Goal: Complete application form: Complete application form

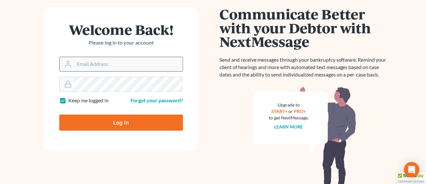
scroll to position [98, 0]
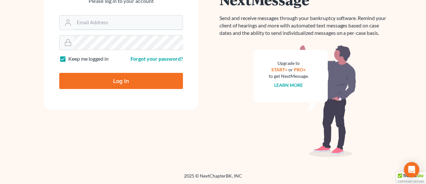
type input "hope@farthing.legal"
click at [139, 79] on input "Log In" at bounding box center [121, 81] width 124 height 16
type input "Thinking..."
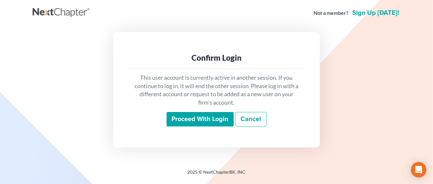
click at [198, 121] on input "Proceed with login" at bounding box center [199, 119] width 67 height 15
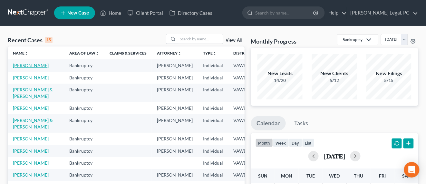
click at [13, 65] on link "[PERSON_NAME]" at bounding box center [31, 65] width 36 height 5
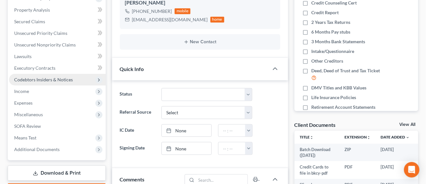
scroll to position [223, 0]
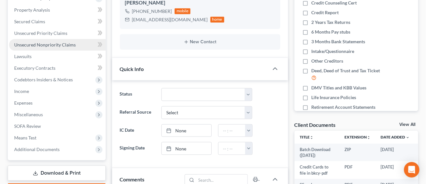
click at [34, 48] on link "Unsecured Nonpriority Claims" at bounding box center [57, 45] width 97 height 12
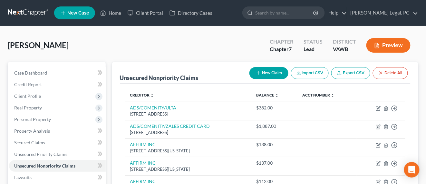
click at [260, 73] on button "New Claim" at bounding box center [269, 73] width 39 height 12
select select "0"
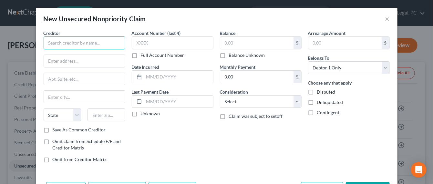
click at [83, 44] on input "text" at bounding box center [85, 42] width 82 height 13
type input "AFFIRM INC"
type input "P"
click at [67, 59] on input "6" at bounding box center [84, 61] width 81 height 12
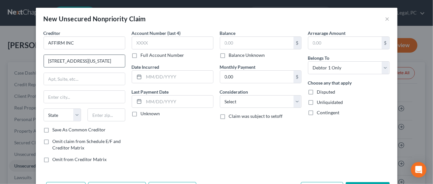
type input "650 CALIFORNIA ST FL 12"
type input "San Francisco"
select select "4"
type input "94108"
click at [171, 42] on input "text" at bounding box center [173, 42] width 82 height 13
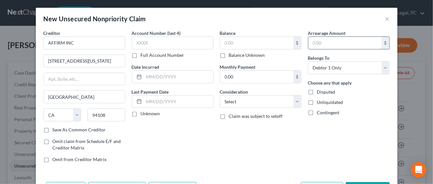
click at [315, 42] on input "text" at bounding box center [344, 43] width 73 height 12
click at [260, 46] on input "text" at bounding box center [256, 43] width 73 height 12
type input "848.00"
click at [260, 107] on select "Select Cable / Satellite Services Collection Agency Credit Card Debt Debt Couns…" at bounding box center [261, 101] width 82 height 13
select select "14"
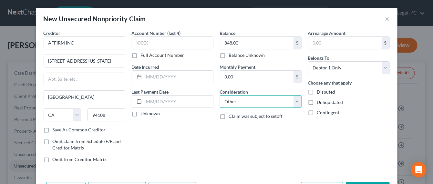
click at [220, 95] on select "Select Cable / Satellite Services Collection Agency Credit Card Debt Debt Couns…" at bounding box center [261, 101] width 82 height 13
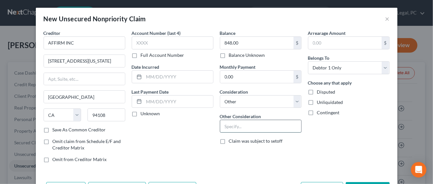
click at [233, 126] on input "text" at bounding box center [260, 126] width 81 height 12
type input "P"
type input "BUY NOW PAY LATER"
click at [135, 45] on input "text" at bounding box center [173, 42] width 82 height 13
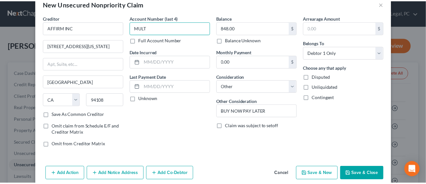
scroll to position [23, 0]
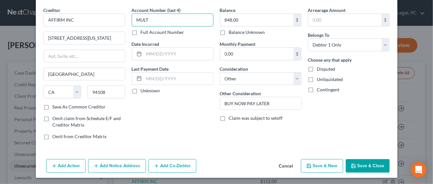
type input "MULT"
click at [356, 164] on button "Save & Close" at bounding box center [367, 166] width 44 height 14
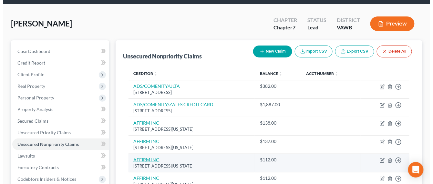
scroll to position [0, 0]
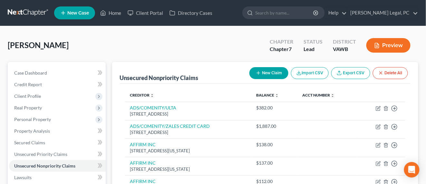
click at [266, 75] on button "New Claim" at bounding box center [269, 73] width 39 height 12
select select "0"
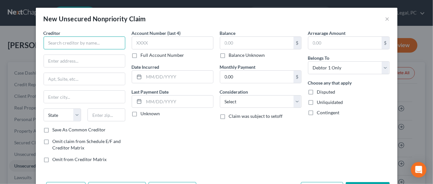
click at [89, 43] on input "text" at bounding box center [85, 42] width 82 height 13
type input "ALLY CREDIT CARD/CWS"
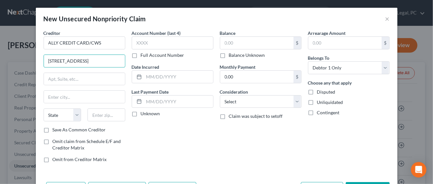
type input "1000 N WEST ST FL 11"
type input "Wilmington"
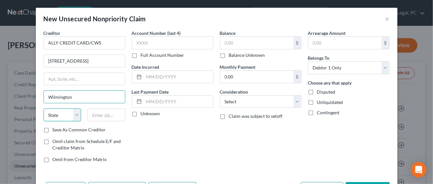
click at [68, 108] on select "State AL AK AR AZ CA CO CT DE DC FL GA GU HI ID IL IN IA KS KY LA ME MD MA MI M…" at bounding box center [63, 114] width 38 height 13
select select "7"
click at [67, 111] on select "State AL AK AR AZ CA CO CT DE DC FL GA GU HI ID IL IN IA KS KY LA ME MD MA MI M…" at bounding box center [63, 114] width 38 height 13
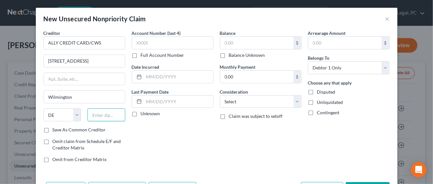
click at [121, 119] on input "text" at bounding box center [106, 114] width 38 height 13
type input "19801"
click at [328, 42] on input "text" at bounding box center [344, 43] width 73 height 12
click at [221, 40] on input "text" at bounding box center [256, 43] width 73 height 12
type input "862"
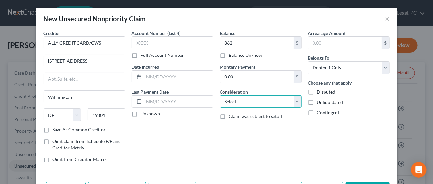
click at [290, 100] on select "Select Cable / Satellite Services Collection Agency Credit Card Debt Debt Couns…" at bounding box center [261, 101] width 82 height 13
select select "2"
click at [220, 95] on select "Select Cable / Satellite Services Collection Agency Credit Card Debt Debt Couns…" at bounding box center [261, 101] width 82 height 13
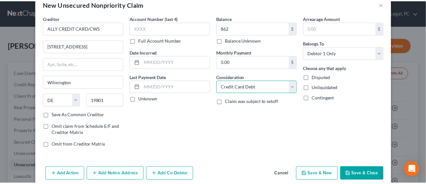
scroll to position [23, 0]
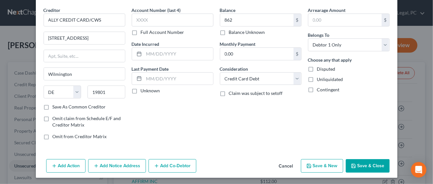
click at [355, 167] on button "Save & Close" at bounding box center [367, 166] width 44 height 14
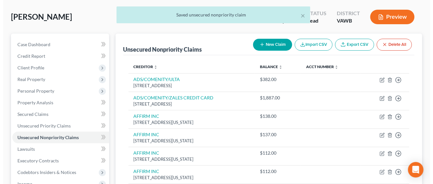
scroll to position [0, 0]
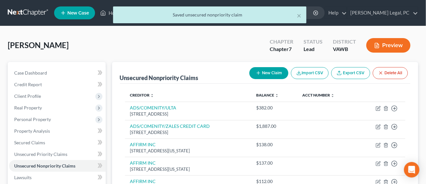
click at [269, 77] on button "New Claim" at bounding box center [269, 73] width 39 height 12
select select "0"
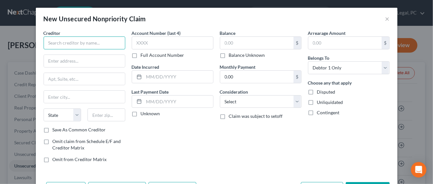
drag, startPoint x: 113, startPoint y: 41, endPoint x: 117, endPoint y: 40, distance: 3.7
click at [113, 41] on input "text" at bounding box center [85, 42] width 82 height 13
type input "BARCLAYS BANK/OLD NAVY"
type input "PO BOX 8803"
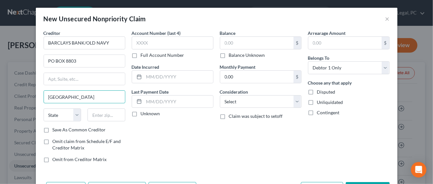
type input "WILMINGTON"
select select "7"
type input "19899"
type input "Wilmington"
type input "183.00"
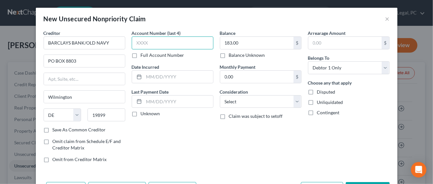
click at [150, 46] on input "text" at bounding box center [173, 42] width 82 height 13
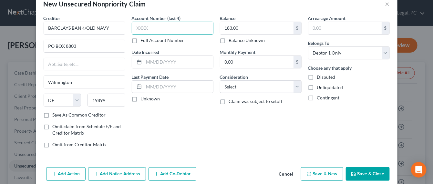
scroll to position [23, 0]
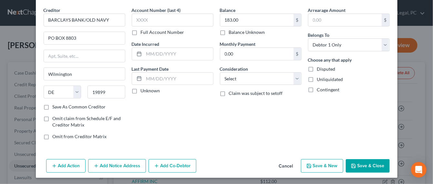
click at [363, 162] on button "Save & Close" at bounding box center [367, 166] width 44 height 14
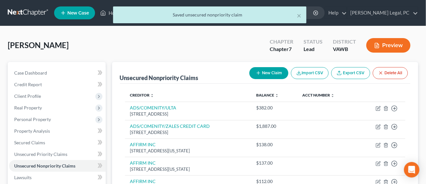
click at [271, 67] on button "New Claim" at bounding box center [269, 73] width 39 height 12
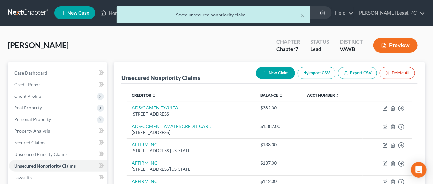
select select "0"
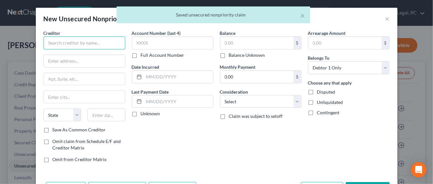
click at [82, 42] on input "text" at bounding box center [85, 42] width 82 height 13
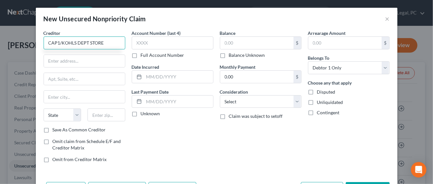
type input "CAP1/KOHLS DEPT STORE"
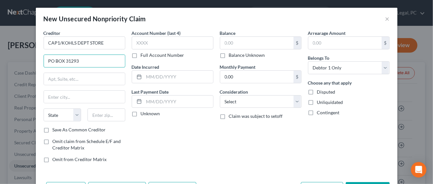
type input "PO BOX 31293"
type input "Salt Lake City"
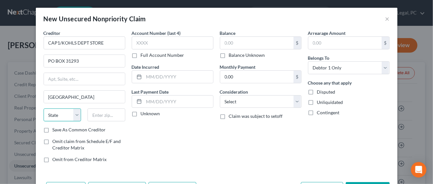
click at [51, 115] on select "State AL AK AR AZ CA CO CT DE DC FL GA GU HI ID IL IN IA KS KY LA ME MD MA MI M…" at bounding box center [63, 114] width 38 height 13
select select "46"
click at [109, 116] on input "text" at bounding box center [106, 114] width 38 height 13
type input "84131"
click at [232, 40] on input "text" at bounding box center [256, 43] width 73 height 12
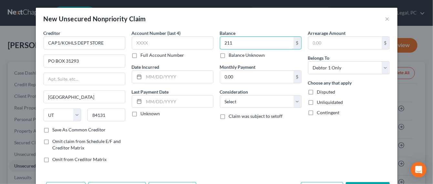
type input "211"
select select "2"
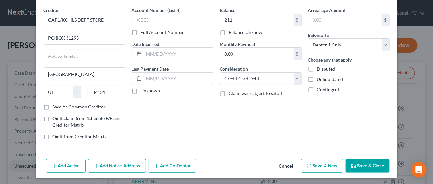
click at [354, 163] on button "Save & Close" at bounding box center [367, 166] width 44 height 14
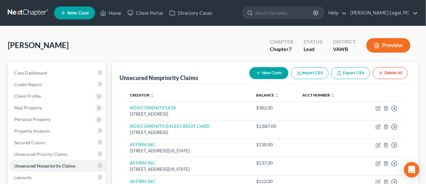
click at [279, 73] on button "New Claim" at bounding box center [269, 73] width 39 height 12
select select "0"
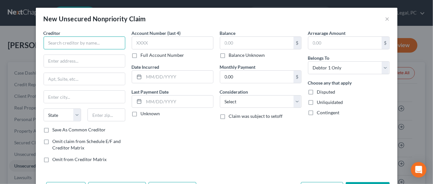
click at [83, 44] on input "text" at bounding box center [85, 42] width 82 height 13
type input "CAPITAL ONE"
click at [230, 45] on input "text" at bounding box center [256, 43] width 73 height 12
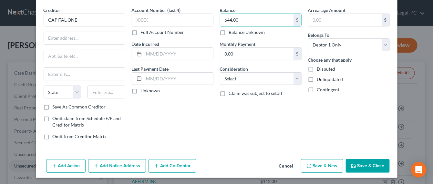
type input "644.00"
click at [71, 38] on input "text" at bounding box center [84, 38] width 81 height 12
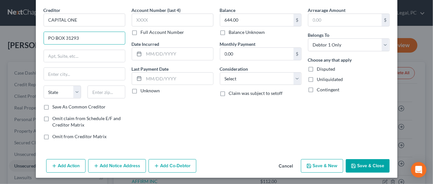
type input "PO BOX 31293"
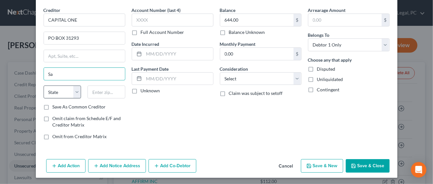
type input "Salt Lake City"
click at [56, 88] on select "State AL AK AR AZ CA CO CT DE DC FL GA GU HI ID IL IN IA KS KY LA ME MD MA MI M…" at bounding box center [63, 91] width 38 height 13
select select "46"
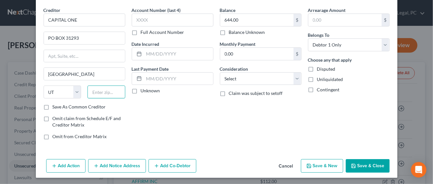
click at [105, 89] on input "text" at bounding box center [106, 91] width 38 height 13
type input "84131"
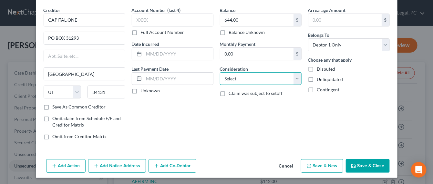
click at [248, 74] on select "Select Cable / Satellite Services Collection Agency Credit Card Debt Debt Couns…" at bounding box center [261, 78] width 82 height 13
select select "2"
click at [220, 72] on select "Select Cable / Satellite Services Collection Agency Credit Card Debt Debt Couns…" at bounding box center [261, 78] width 82 height 13
click at [358, 162] on button "Save & Close" at bounding box center [367, 166] width 44 height 14
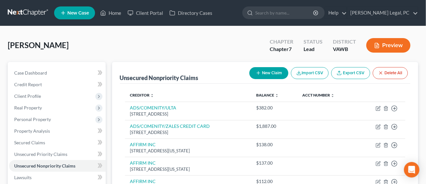
click at [267, 70] on button "New Claim" at bounding box center [269, 73] width 39 height 12
select select "0"
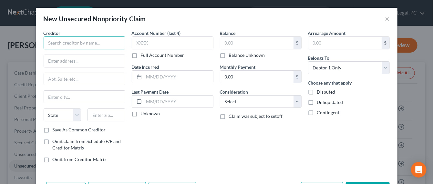
click at [85, 49] on input "text" at bounding box center [85, 42] width 82 height 13
type input "CCS/FIRST SAVINGS BANK"
click at [239, 35] on div "Balance $ Balance Unknown Balance Undetermined $ Balance Unknown" at bounding box center [261, 44] width 82 height 29
click at [239, 38] on input "text" at bounding box center [256, 43] width 73 height 12
type input "468"
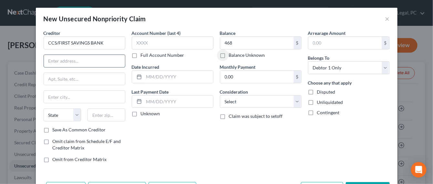
click at [58, 63] on input "text" at bounding box center [84, 61] width 81 height 12
type input "1500 S HIGHLINE AVE"
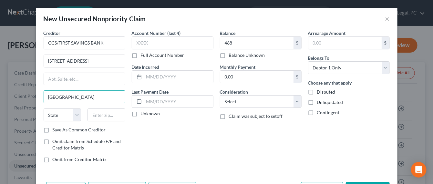
type input "SIOUX FALLS"
select select "43"
type input "57110"
type input "Sioux Falls"
click at [255, 102] on select "Select Cable / Satellite Services Collection Agency Credit Card Debt Debt Couns…" at bounding box center [261, 101] width 82 height 13
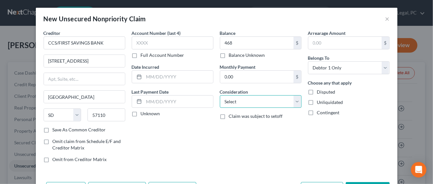
select select "2"
click at [220, 95] on select "Select Cable / Satellite Services Collection Agency Credit Card Debt Debt Couns…" at bounding box center [261, 101] width 82 height 13
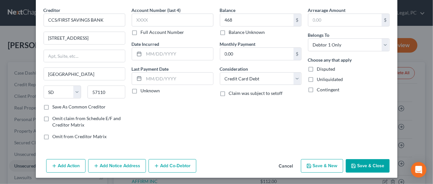
click at [359, 164] on button "Save & Close" at bounding box center [367, 166] width 44 height 14
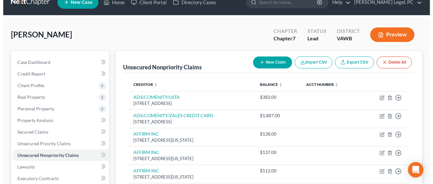
scroll to position [0, 0]
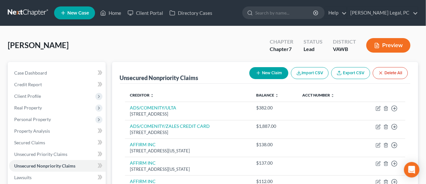
click at [268, 75] on button "New Claim" at bounding box center [269, 73] width 39 height 12
select select "0"
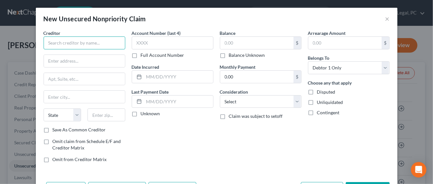
click at [89, 40] on input "text" at bounding box center [85, 42] width 82 height 13
type input "COLONY/THRGH COUNTRY DOOR"
click at [252, 45] on input "text" at bounding box center [256, 43] width 73 height 12
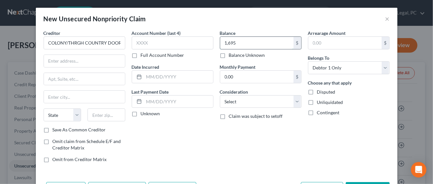
type input "1,695"
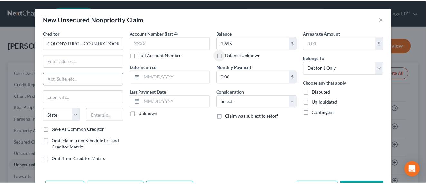
scroll to position [23, 0]
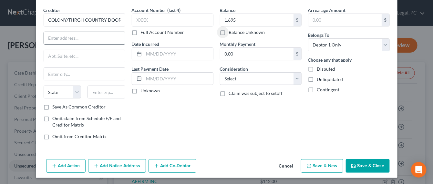
click at [66, 32] on input "text" at bounding box center [84, 38] width 81 height 12
type input "1112 7TH AVE"
type input "Monroe"
select select "52"
type input "53566"
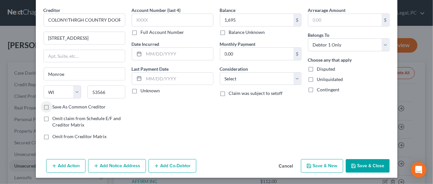
click at [367, 160] on button "Save & Close" at bounding box center [367, 166] width 44 height 14
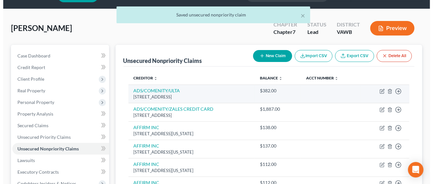
scroll to position [40, 0]
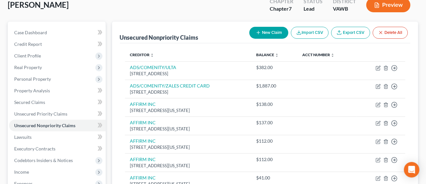
click at [260, 33] on icon "button" at bounding box center [258, 32] width 5 height 5
select select "0"
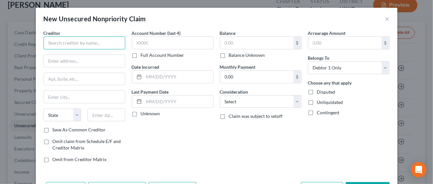
click at [73, 41] on input "text" at bounding box center [85, 42] width 82 height 13
type input "COMENITHYBANK/MAURICES"
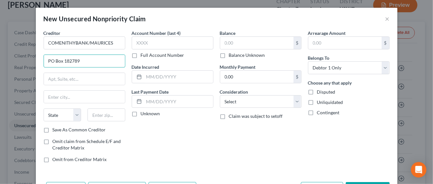
type input "PO Box 182789"
type input "Columbus"
select select "36"
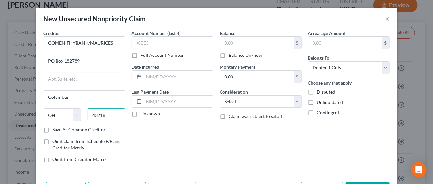
type input "43218"
click at [254, 41] on input "text" at bounding box center [256, 43] width 73 height 12
type input "1,612"
click at [239, 90] on label "Consideration" at bounding box center [234, 91] width 28 height 7
click at [240, 96] on select "Select Cable / Satellite Services Collection Agency Credit Card Debt Debt Couns…" at bounding box center [261, 101] width 82 height 13
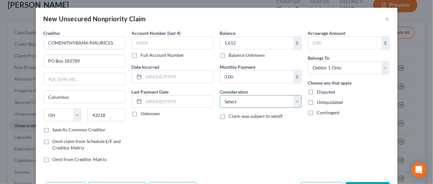
select select "2"
click at [220, 95] on select "Select Cable / Satellite Services Collection Agency Credit Card Debt Debt Couns…" at bounding box center [261, 101] width 82 height 13
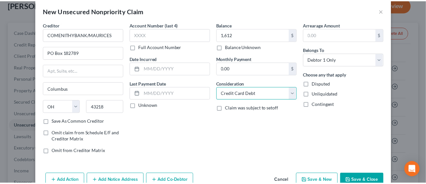
scroll to position [23, 0]
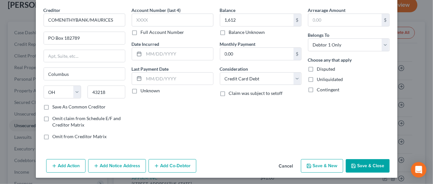
drag, startPoint x: 361, startPoint y: 154, endPoint x: 363, endPoint y: 158, distance: 4.8
click at [361, 155] on div "Creditor * COMENITHYBANK/MAURICES PO Box 182789 Columbus State AL AK AR AZ CA C…" at bounding box center [216, 82] width 361 height 150
click at [365, 162] on button "Save & Close" at bounding box center [367, 166] width 44 height 14
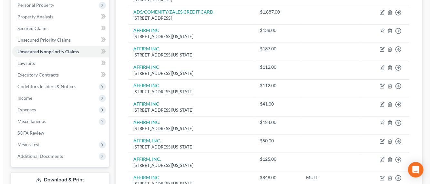
scroll to position [0, 0]
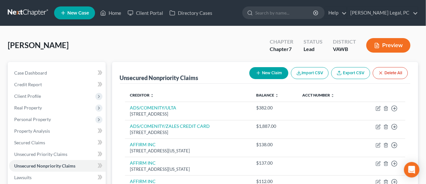
click at [276, 75] on button "New Claim" at bounding box center [269, 73] width 39 height 12
select select "0"
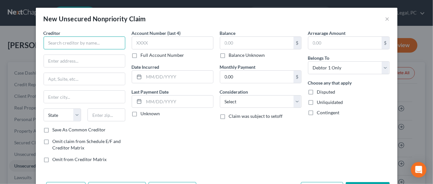
click at [99, 46] on input "text" at bounding box center [85, 42] width 82 height 13
type input "COMENITYCAPITAL/ACADMY"
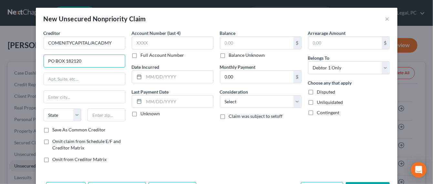
type input "PO BOX 182120"
type input "Columbus"
click at [67, 115] on select "State AL AK AR AZ CA CO CT DE DC FL GA GU HI ID IL IN IA KS KY LA ME MD MA MI M…" at bounding box center [63, 114] width 38 height 13
select select "36"
click at [44, 108] on select "State AL AK AR AZ CA CO CT DE DC FL GA GU HI ID IL IN IA KS KY LA ME MD MA MI M…" at bounding box center [63, 114] width 38 height 13
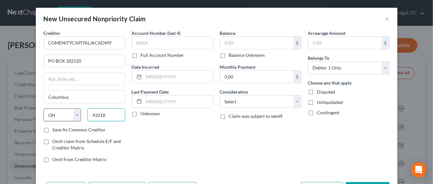
type input "43218"
click at [245, 46] on input "text" at bounding box center [256, 43] width 73 height 12
type input "314"
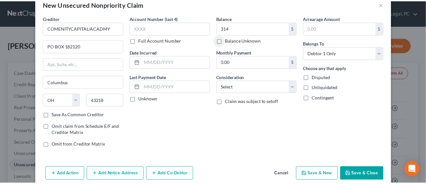
scroll to position [23, 0]
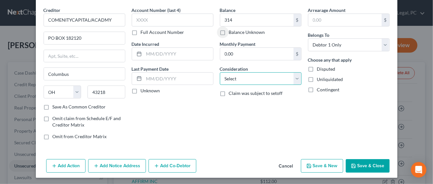
click at [239, 76] on select "Select Cable / Satellite Services Collection Agency Credit Card Debt Debt Couns…" at bounding box center [261, 78] width 82 height 13
select select "2"
click at [220, 72] on select "Select Cable / Satellite Services Collection Agency Credit Card Debt Debt Couns…" at bounding box center [261, 78] width 82 height 13
click at [368, 161] on button "Save & Close" at bounding box center [367, 166] width 44 height 14
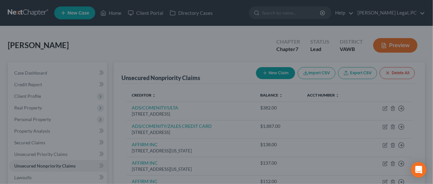
type input "314.00"
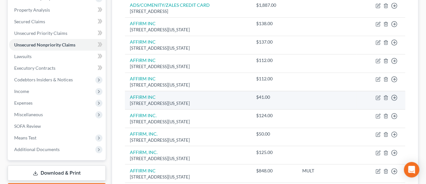
scroll to position [282, 0]
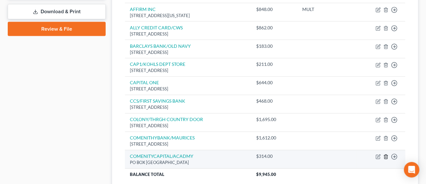
click at [386, 155] on icon "button" at bounding box center [386, 156] width 5 height 5
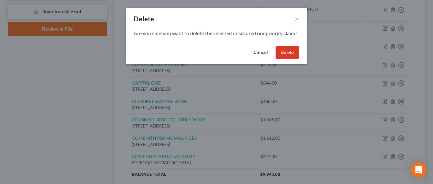
click at [281, 59] on button "Delete" at bounding box center [287, 52] width 24 height 13
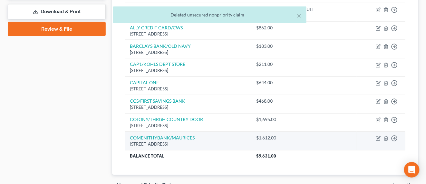
click at [208, 135] on td "COMENITHYBANK/MAURICES PO Box 182789, Columbus, OH 43218" at bounding box center [188, 141] width 126 height 18
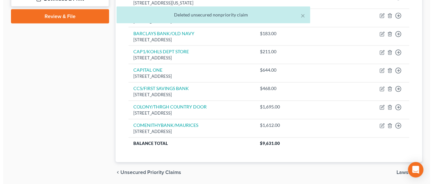
scroll to position [316, 0]
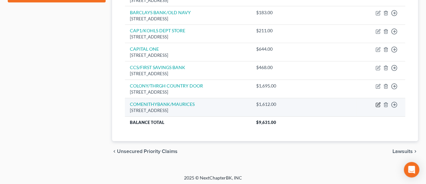
click at [379, 104] on icon "button" at bounding box center [378, 104] width 5 height 5
select select "36"
select select "2"
select select "0"
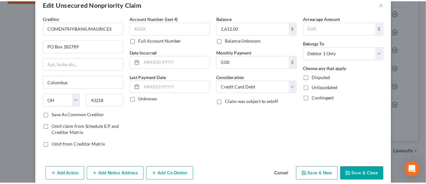
scroll to position [42, 0]
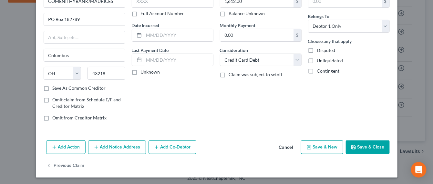
click at [364, 145] on button "Save & Close" at bounding box center [367, 147] width 44 height 14
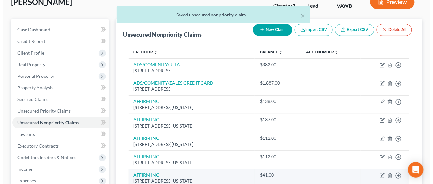
scroll to position [0, 0]
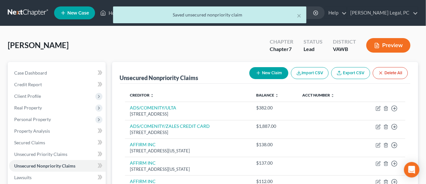
click at [261, 75] on button "New Claim" at bounding box center [269, 73] width 39 height 12
select select "0"
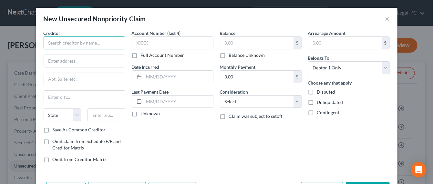
click at [96, 39] on input "text" at bounding box center [85, 42] width 82 height 13
type input "COMENITYCAPITAL/ACADMY"
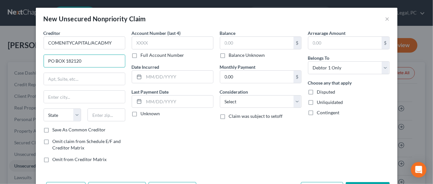
type input "PO BOX 182120"
type input "Columbus"
select select "36"
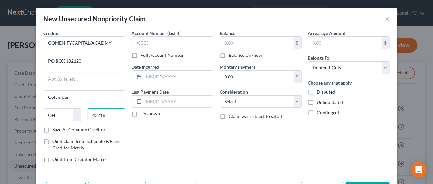
type input "43218"
click at [225, 46] on input "text" at bounding box center [256, 43] width 73 height 12
type input "1,039"
click at [183, 40] on input "text" at bounding box center [173, 42] width 82 height 13
type input "MULT"
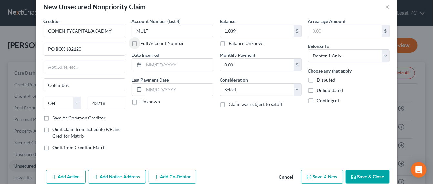
scroll to position [23, 0]
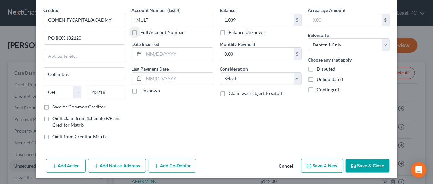
click at [349, 167] on button "Save & Close" at bounding box center [367, 166] width 44 height 14
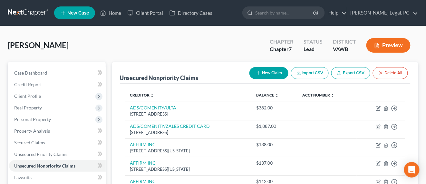
click at [276, 74] on button "New Claim" at bounding box center [269, 73] width 39 height 12
select select "0"
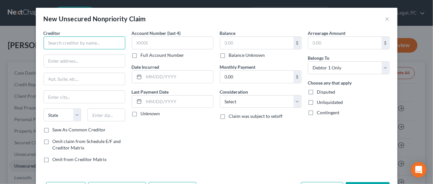
click at [60, 47] on input "text" at bounding box center [85, 42] width 82 height 13
type input "FB&T?MERCURY"
type input "PO BOX 84064"
type input "COLUMBUS"
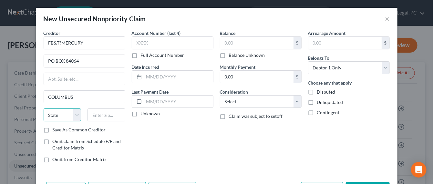
select select "10"
type input "31908"
type input "Columbus"
click at [251, 41] on input "text" at bounding box center [256, 43] width 73 height 12
type input "989"
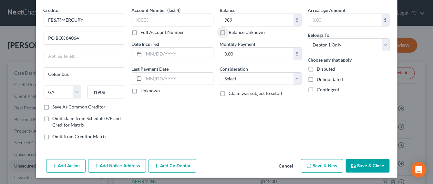
click at [345, 161] on button "Save & Close" at bounding box center [367, 166] width 44 height 14
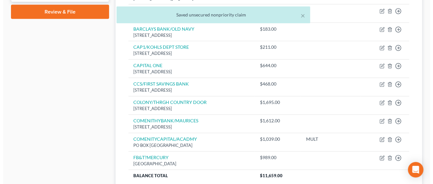
scroll to position [352, 0]
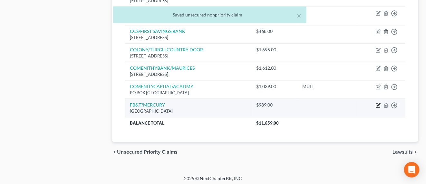
click at [379, 103] on icon "button" at bounding box center [378, 105] width 5 height 5
select select "10"
select select "0"
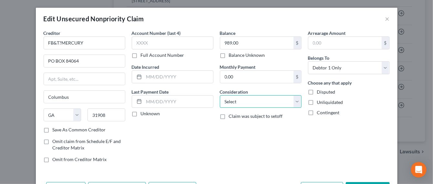
click at [239, 99] on select "Select Cable / Satellite Services Collection Agency Credit Card Debt Debt Couns…" at bounding box center [261, 101] width 82 height 13
select select "2"
click at [220, 95] on select "Select Cable / Satellite Services Collection Agency Credit Card Debt Debt Couns…" at bounding box center [261, 101] width 82 height 13
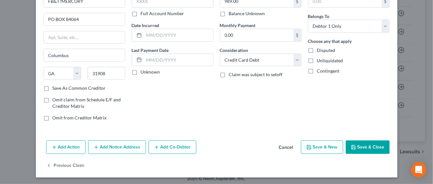
click at [354, 148] on button "Save & Close" at bounding box center [367, 147] width 44 height 14
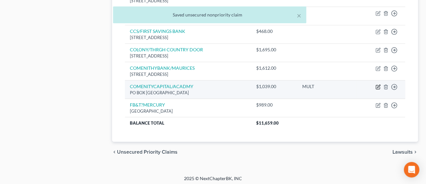
click at [379, 86] on icon "button" at bounding box center [378, 87] width 4 height 4
select select "36"
select select "0"
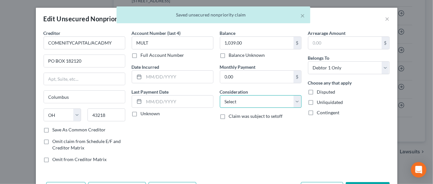
click at [271, 98] on select "Select Cable / Satellite Services Collection Agency Credit Card Debt Debt Couns…" at bounding box center [261, 101] width 82 height 13
select select "2"
click at [220, 95] on select "Select Cable / Satellite Services Collection Agency Credit Card Debt Debt Couns…" at bounding box center [261, 101] width 82 height 13
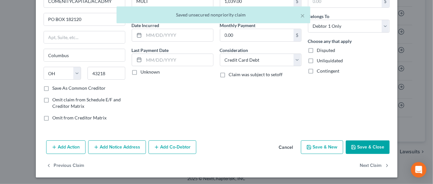
click at [364, 150] on button "Save & Close" at bounding box center [367, 147] width 44 height 14
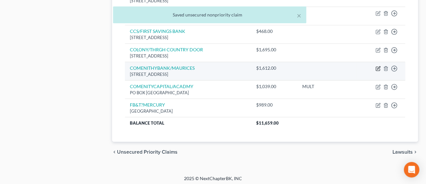
click at [379, 67] on icon "button" at bounding box center [378, 68] width 5 height 5
select select "36"
select select "2"
select select "0"
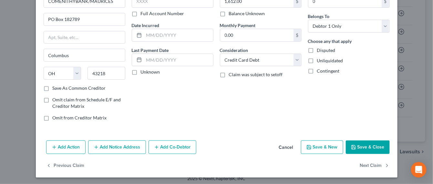
click at [357, 147] on button "Save & Close" at bounding box center [367, 147] width 44 height 14
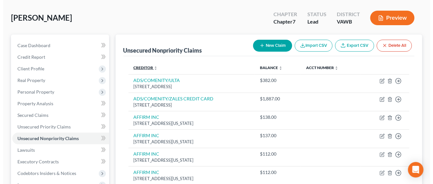
scroll to position [0, 0]
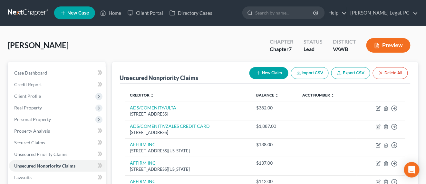
click at [275, 78] on button "New Claim" at bounding box center [269, 73] width 39 height 12
select select "0"
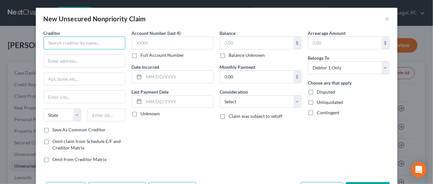
click at [105, 38] on input "text" at bounding box center [85, 42] width 82 height 13
type input "I"
type input "MISSION LANE TAB BANK"
type input "PO BOX 105286"
type input "Atlanta"
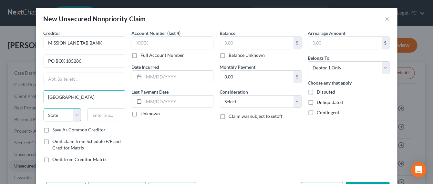
click at [58, 113] on select "State AL AK AR AZ CA CO CT DE DC FL GA GU HI ID IL IN IA KS KY LA ME MD MA MI M…" at bounding box center [63, 114] width 38 height 13
select select "10"
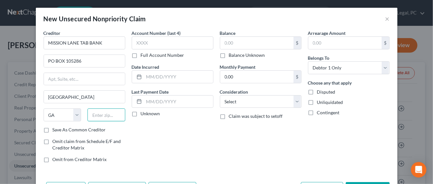
click at [104, 114] on input "text" at bounding box center [106, 114] width 38 height 13
type input "30348"
click at [224, 40] on input "text" at bounding box center [256, 43] width 73 height 12
type input "1,578"
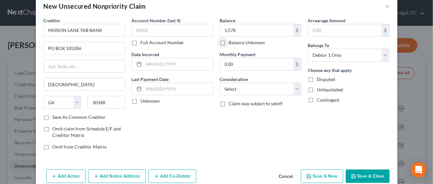
scroll to position [23, 0]
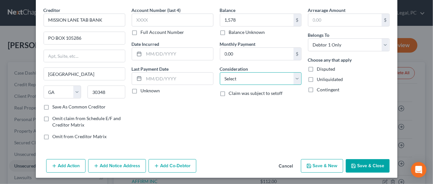
click at [274, 82] on select "Select Cable / Satellite Services Collection Agency Credit Card Debt Debt Couns…" at bounding box center [261, 78] width 82 height 13
select select "2"
click at [220, 72] on select "Select Cable / Satellite Services Collection Agency Credit Card Debt Debt Couns…" at bounding box center [261, 78] width 82 height 13
click at [365, 166] on button "Save & Close" at bounding box center [367, 166] width 44 height 14
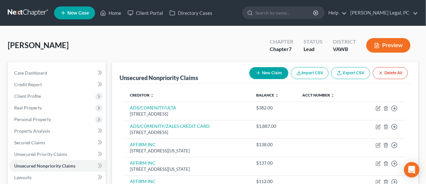
click at [269, 75] on button "New Claim" at bounding box center [269, 73] width 39 height 12
select select "0"
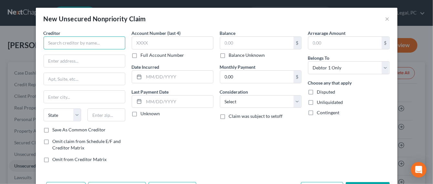
click at [76, 40] on input "text" at bounding box center [85, 42] width 82 height 13
type input "PREMIER BKCARD/FIRST PREMIER"
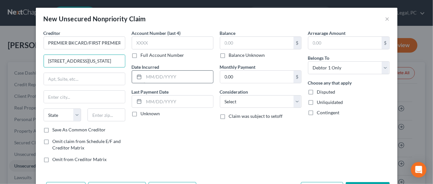
type input "601 S MINNESOTA AVE"
type input "Sioux Falls"
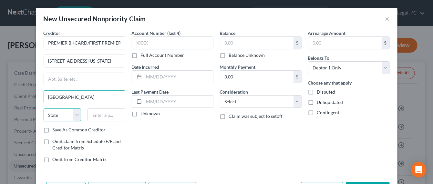
click at [64, 115] on select "State AL AK AR AZ CA CO CT DE DC FL GA GU HI ID IL IN IA KS KY LA ME MD MA MI M…" at bounding box center [63, 114] width 38 height 13
select select "43"
click at [44, 108] on select "State AL AK AR AZ CA CO CT DE DC FL GA GU HI ID IL IN IA KS KY LA ME MD MA MI M…" at bounding box center [63, 114] width 38 height 13
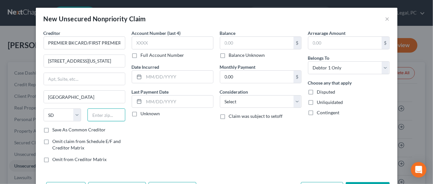
click at [108, 118] on input "text" at bounding box center [106, 114] width 38 height 13
type input "57104"
click at [243, 37] on input "text" at bounding box center [256, 43] width 73 height 12
type input "1,140"
click at [292, 103] on select "Select Cable / Satellite Services Collection Agency Credit Card Debt Debt Couns…" at bounding box center [261, 101] width 82 height 13
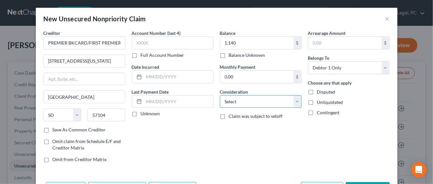
select select "2"
click at [220, 95] on select "Select Cable / Satellite Services Collection Agency Credit Card Debt Debt Couns…" at bounding box center [261, 101] width 82 height 13
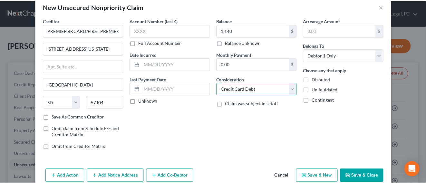
scroll to position [23, 0]
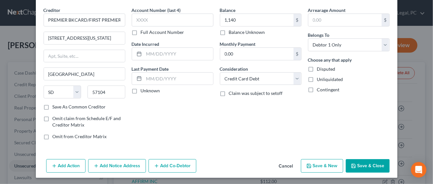
click at [362, 160] on button "Save & Close" at bounding box center [367, 166] width 44 height 14
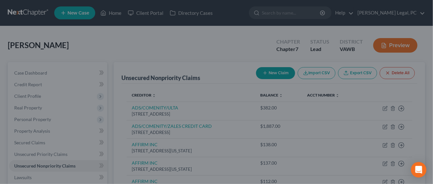
type input "1,140.00"
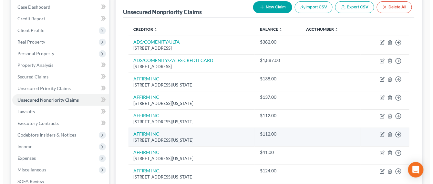
scroll to position [0, 0]
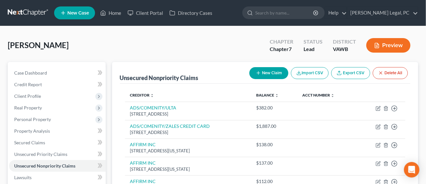
click at [268, 75] on button "New Claim" at bounding box center [269, 73] width 39 height 12
select select "0"
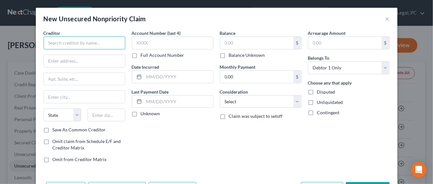
click at [96, 42] on input "text" at bounding box center [85, 42] width 82 height 13
type input "SYNCB/CARE CREDIT"
type input "PO Box 71757"
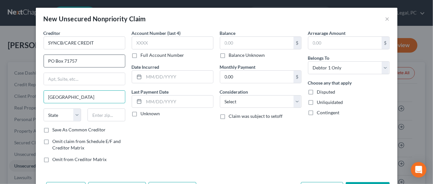
type input "Philadelphia"
select select "39"
type input "19176"
click at [229, 42] on input "text" at bounding box center [256, 43] width 73 height 12
click at [259, 39] on input "text" at bounding box center [256, 43] width 73 height 12
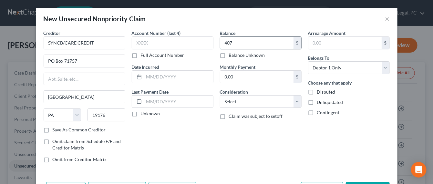
type input "407"
click at [275, 102] on select "Select Cable / Satellite Services Collection Agency Credit Card Debt Debt Couns…" at bounding box center [261, 101] width 82 height 13
select select "2"
click at [220, 95] on select "Select Cable / Satellite Services Collection Agency Credit Card Debt Debt Couns…" at bounding box center [261, 101] width 82 height 13
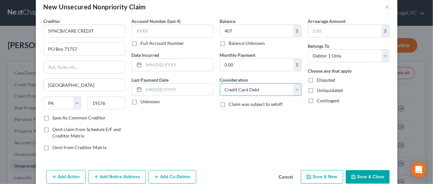
scroll to position [23, 0]
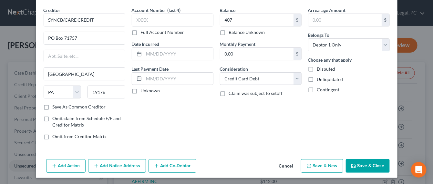
click at [350, 159] on button "Save & Close" at bounding box center [367, 166] width 44 height 14
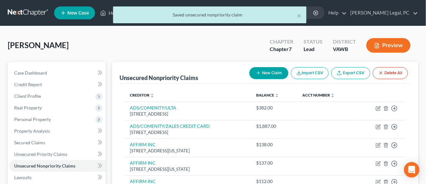
click at [278, 70] on button "New Claim" at bounding box center [269, 73] width 39 height 12
select select "0"
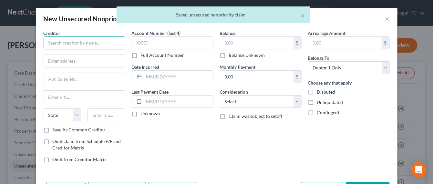
click at [93, 44] on input "text" at bounding box center [85, 42] width 82 height 13
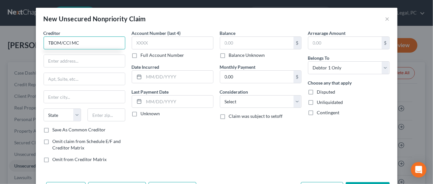
type input "TBOM/CCI MC"
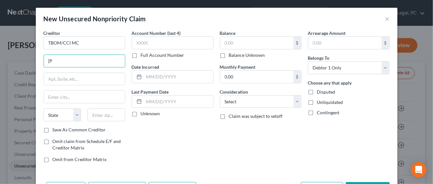
type input "{"
type input "PO Box 4499"
type input "Beaverton"
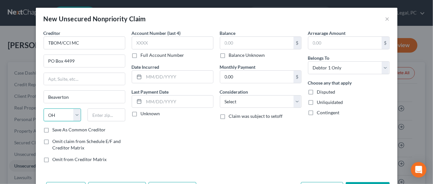
select select "38"
type input "97076"
click at [266, 42] on input "text" at bounding box center [256, 43] width 73 height 12
type input "722"
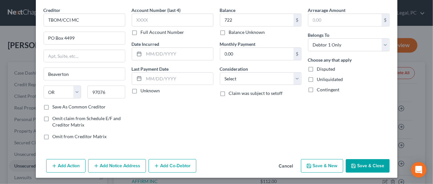
click at [363, 162] on button "Save & Close" at bounding box center [367, 166] width 44 height 14
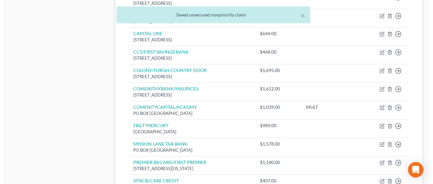
scroll to position [403, 0]
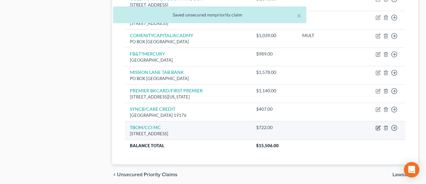
click at [378, 125] on icon "button" at bounding box center [378, 127] width 5 height 5
select select "38"
select select "0"
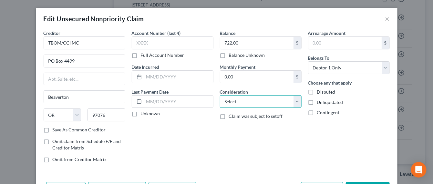
click at [250, 105] on select "Select Cable / Satellite Services Collection Agency Credit Card Debt Debt Couns…" at bounding box center [261, 101] width 82 height 13
select select "2"
click at [220, 95] on select "Select Cable / Satellite Services Collection Agency Credit Card Debt Debt Couns…" at bounding box center [261, 101] width 82 height 13
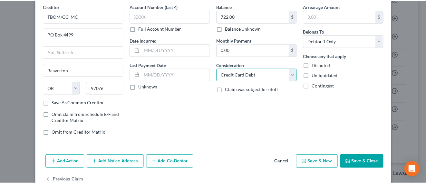
scroll to position [42, 0]
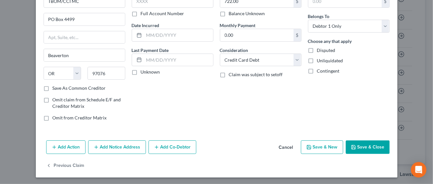
click at [364, 149] on button "Save & Close" at bounding box center [367, 147] width 44 height 14
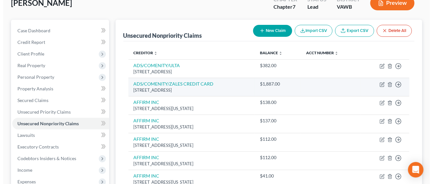
scroll to position [0, 0]
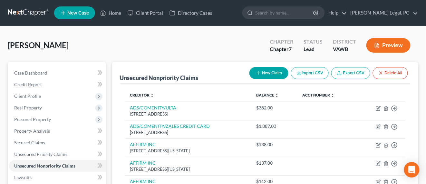
click at [278, 68] on button "New Claim" at bounding box center [269, 73] width 39 height 12
select select "0"
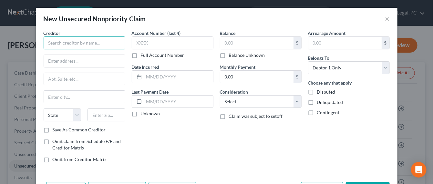
click at [109, 45] on input "text" at bounding box center [85, 42] width 82 height 13
type input "TBOM/ATLS/ASPIRE"
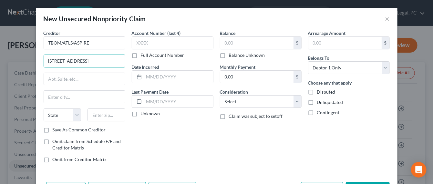
type input "5 CONCOURSE PKWY STE 400"
type input "S"
type input "Atlanta"
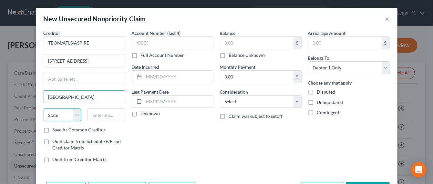
click at [62, 118] on select "State AL AK AR AZ CA CO CT DE DC FL GA GU HI ID IL IN IA KS KY LA ME MD MA MI M…" at bounding box center [63, 114] width 38 height 13
select select "10"
click at [44, 108] on select "State AL AK AR AZ CA CO CT DE DC FL GA GU HI ID IL IN IA KS KY LA ME MD MA MI M…" at bounding box center [63, 114] width 38 height 13
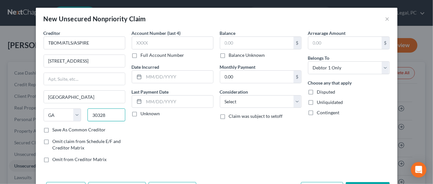
type input "30328"
click at [242, 46] on input "text" at bounding box center [256, 43] width 73 height 12
type input "729"
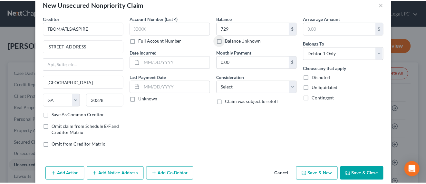
scroll to position [23, 0]
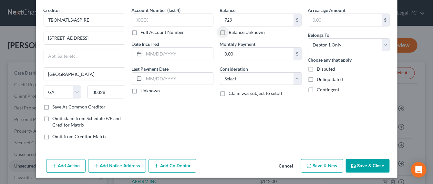
click at [355, 164] on button "Save & Close" at bounding box center [367, 166] width 44 height 14
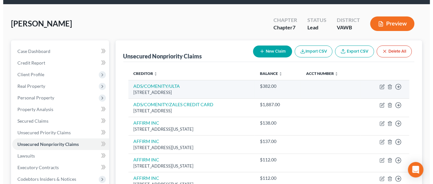
scroll to position [0, 0]
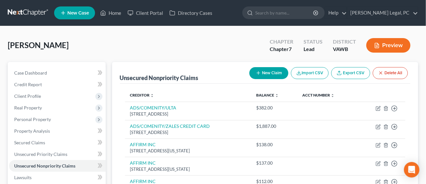
click at [256, 72] on icon "button" at bounding box center [258, 72] width 5 height 5
select select "0"
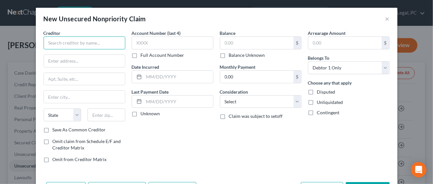
click at [79, 47] on input "text" at bounding box center [85, 42] width 82 height 13
type input "TBOM/CONTFIN"
click at [255, 40] on input "text" at bounding box center [256, 43] width 73 height 12
type input "2,093"
click at [274, 103] on select "Select Cable / Satellite Services Collection Agency Credit Card Debt Debt Couns…" at bounding box center [261, 101] width 82 height 13
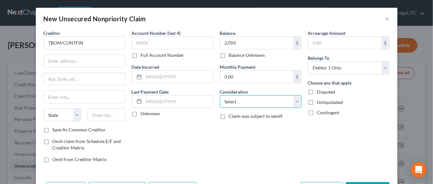
select select "2"
click at [220, 95] on select "Select Cable / Satellite Services Collection Agency Credit Card Debt Debt Couns…" at bounding box center [261, 101] width 82 height 13
click at [68, 65] on input "text" at bounding box center [84, 61] width 81 height 12
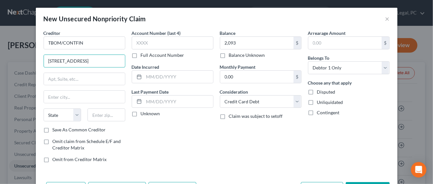
type input "4550 New Linen Hilll Road #400"
type input "Wilmington"
select select "7"
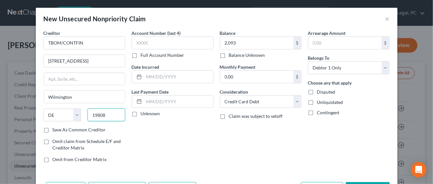
type input "19808"
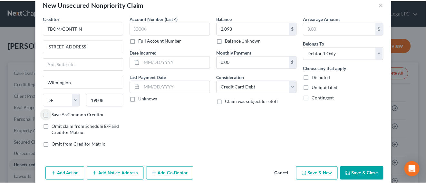
scroll to position [23, 0]
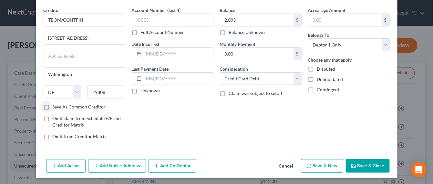
click at [352, 159] on button "Save & Close" at bounding box center [367, 166] width 44 height 14
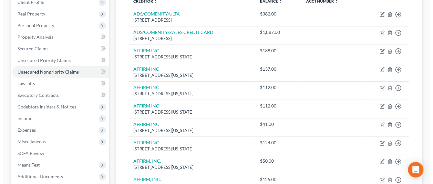
scroll to position [59, 0]
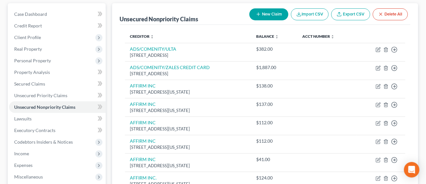
click at [264, 14] on button "New Claim" at bounding box center [269, 14] width 39 height 12
select select "0"
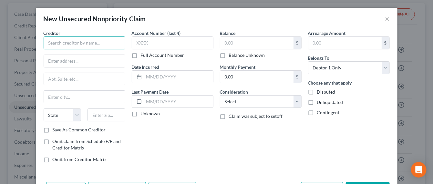
click at [69, 44] on input "text" at bounding box center [85, 42] width 82 height 13
type input "TBOM/MILESTONE"
click at [239, 42] on input "text" at bounding box center [256, 43] width 73 height 12
type input "207"
drag, startPoint x: 97, startPoint y: 61, endPoint x: 147, endPoint y: 65, distance: 50.8
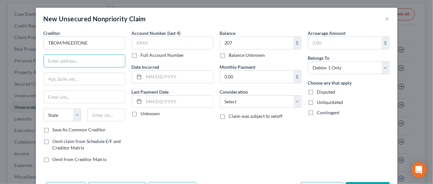
click at [97, 61] on input "text" at bounding box center [84, 61] width 81 height 12
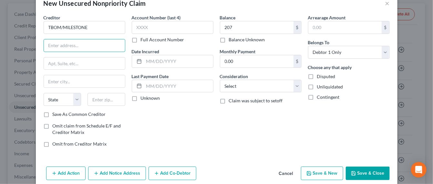
scroll to position [23, 0]
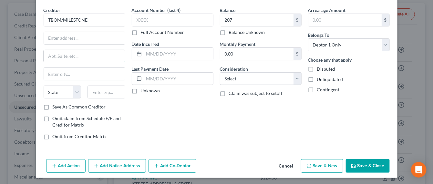
click at [82, 56] on input "text" at bounding box center [84, 56] width 81 height 12
click at [72, 37] on input "text" at bounding box center [84, 38] width 81 height 12
paste input "PO BOX 4499,BEAVERTON OR 97076"
drag, startPoint x: 70, startPoint y: 37, endPoint x: 119, endPoint y: 31, distance: 49.4
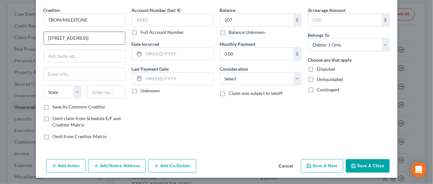
click at [119, 32] on input "PO BOX 4499,BEAVERTON OR 97076" at bounding box center [84, 38] width 81 height 12
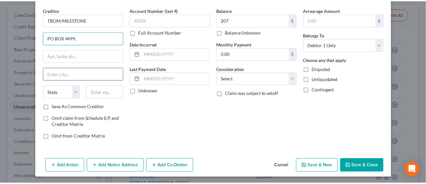
scroll to position [0, 0]
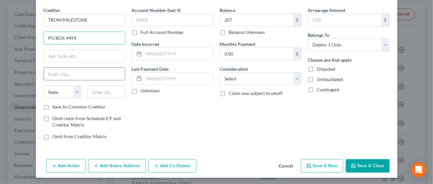
click at [55, 74] on input "text" at bounding box center [84, 74] width 81 height 12
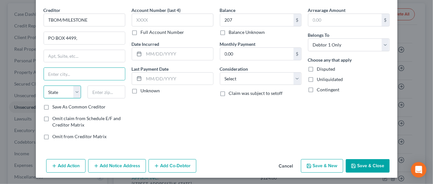
click at [53, 90] on select "State AL AK AR AZ CA CO CT DE DC FL GA GU HI ID IL IN IA KS KY LA ME MD MA MI M…" at bounding box center [63, 91] width 38 height 13
drag, startPoint x: 53, startPoint y: 90, endPoint x: 218, endPoint y: 112, distance: 165.9
click at [219, 111] on div "Balance 207.00 $ Balance Unknown Balance Undetermined 207 $ Balance Unknown Mon…" at bounding box center [260, 76] width 88 height 138
click at [82, 35] on input "PO BOX 4499," at bounding box center [84, 38] width 81 height 12
type input "PO BOX 4499"
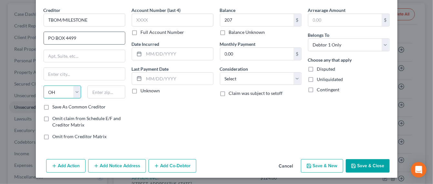
select select "38"
type input "97076"
type input "Beaverton"
click at [361, 165] on button "Save & Close" at bounding box center [367, 166] width 44 height 14
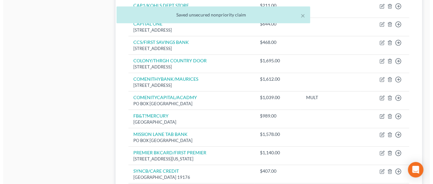
scroll to position [480, 0]
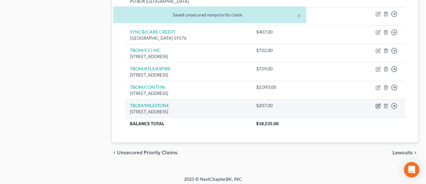
click at [380, 104] on icon "button" at bounding box center [378, 106] width 4 height 4
select select "38"
select select "0"
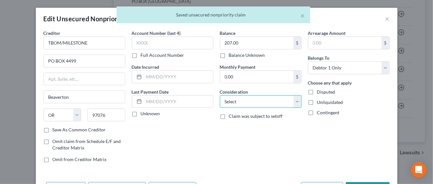
drag, startPoint x: 270, startPoint y: 95, endPoint x: 269, endPoint y: 99, distance: 4.0
click at [270, 95] on select "Select Cable / Satellite Services Collection Agency Credit Card Debt Debt Couns…" at bounding box center [261, 101] width 82 height 13
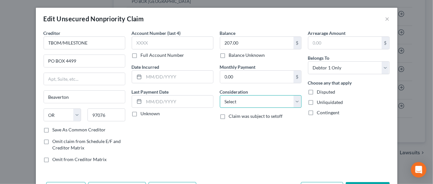
select select "2"
click at [220, 95] on select "Select Cable / Satellite Services Collection Agency Credit Card Debt Debt Couns…" at bounding box center [261, 101] width 82 height 13
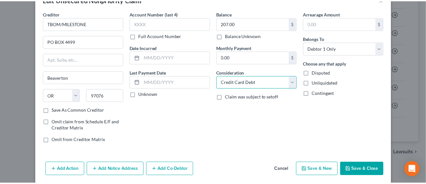
scroll to position [42, 0]
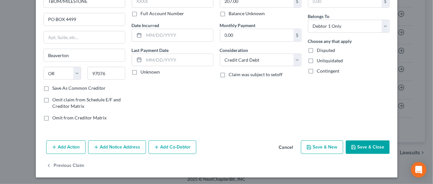
click at [364, 144] on button "Save & Close" at bounding box center [367, 147] width 44 height 14
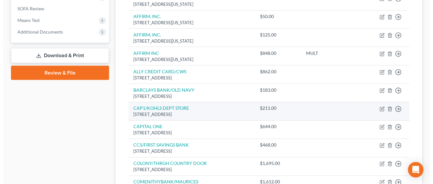
scroll to position [0, 0]
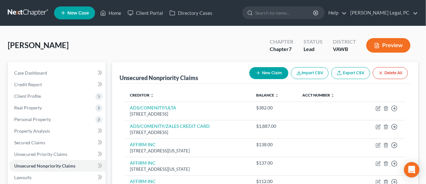
click at [264, 75] on button "New Claim" at bounding box center [269, 73] width 39 height 12
select select "0"
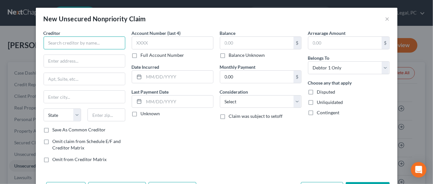
click at [101, 37] on input "text" at bounding box center [85, 42] width 82 height 13
type input "TD BANK USA/TARGETCREDIT"
type input "948"
click at [84, 59] on input "text" at bounding box center [84, 61] width 81 height 12
type input "PO BOX 673"
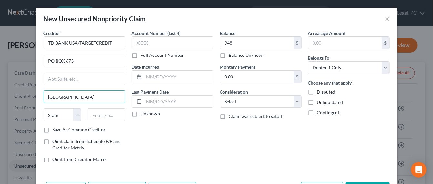
type input "Minneapolis"
select select "24"
type input "55440"
click at [279, 105] on select "Select Cable / Satellite Services Collection Agency Credit Card Debt Debt Couns…" at bounding box center [261, 101] width 82 height 13
select select "2"
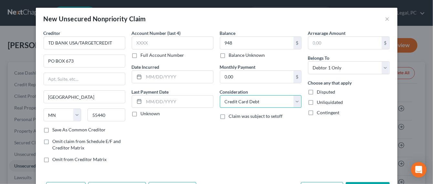
click at [220, 95] on select "Select Cable / Satellite Services Collection Agency Credit Card Debt Debt Couns…" at bounding box center [261, 101] width 82 height 13
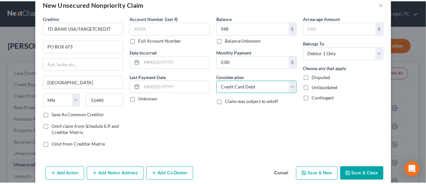
scroll to position [23, 0]
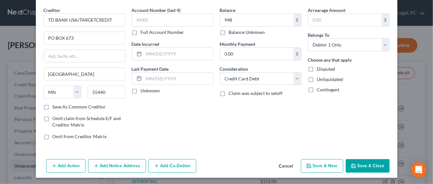
click at [364, 157] on div "Add Action Add Notice Address Add Co-Debtor Cancel Save & New Save & Close" at bounding box center [216, 166] width 361 height 21
click at [349, 170] on button "Save & Close" at bounding box center [367, 166] width 44 height 14
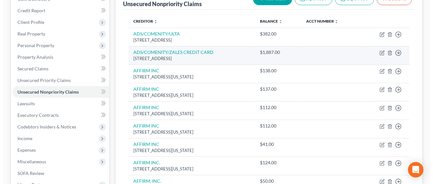
scroll to position [0, 0]
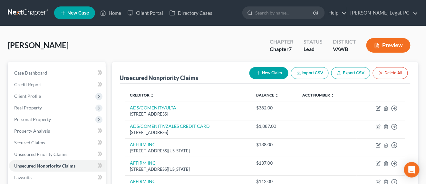
click at [269, 73] on button "New Claim" at bounding box center [269, 73] width 39 height 12
select select "0"
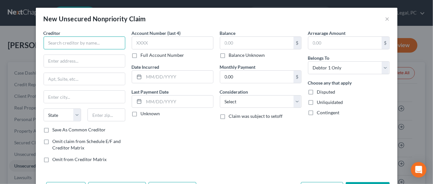
click at [115, 45] on input "text" at bounding box center [85, 42] width 82 height 13
type input "THE HOME DEPOT/CITIBANK"
click at [258, 44] on input "text" at bounding box center [256, 43] width 73 height 12
type input "436"
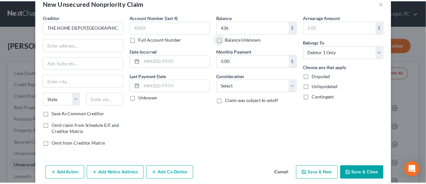
scroll to position [23, 0]
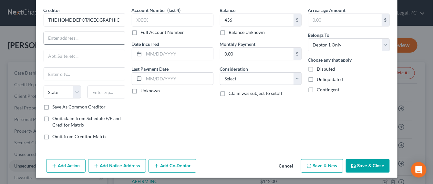
click at [106, 40] on input "text" at bounding box center [84, 38] width 81 height 12
type input "PO BOX 6497"
type input "SIOUX FALLS"
select select "43"
type input "57117"
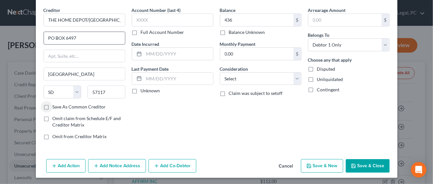
type input "Sioux Falls"
click at [244, 75] on select "Select Cable / Satellite Services Collection Agency Credit Card Debt Debt Couns…" at bounding box center [261, 78] width 82 height 13
select select "2"
click at [220, 72] on select "Select Cable / Satellite Services Collection Agency Credit Card Debt Debt Couns…" at bounding box center [261, 78] width 82 height 13
click at [354, 162] on button "Save & Close" at bounding box center [367, 166] width 44 height 14
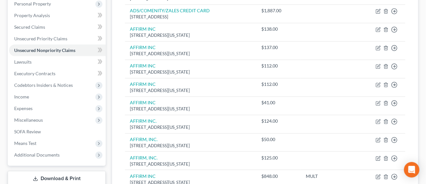
scroll to position [121, 0]
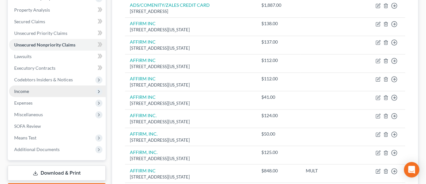
click at [32, 93] on span "Income" at bounding box center [57, 91] width 97 height 12
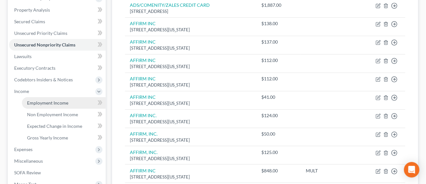
click at [65, 105] on span "Employment Income" at bounding box center [47, 102] width 41 height 5
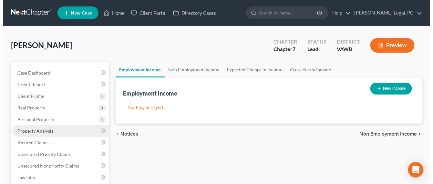
scroll to position [40, 0]
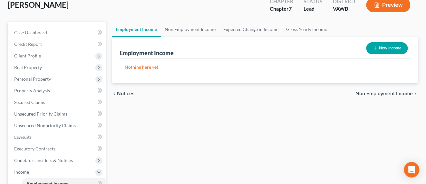
click at [378, 52] on button "New Income" at bounding box center [388, 48] width 42 height 12
select select "0"
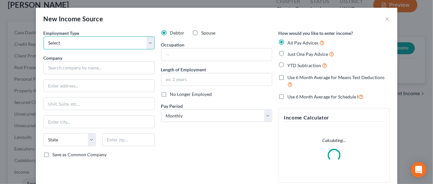
click at [92, 42] on select "Select Full or Part Time Employment Self Employment" at bounding box center [99, 42] width 111 height 13
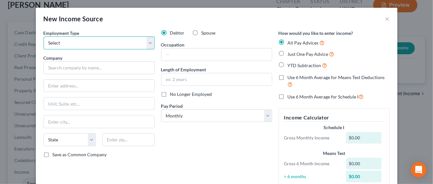
select select "0"
click at [44, 36] on select "Select Full or Part Time Employment Self Employment" at bounding box center [99, 42] width 111 height 13
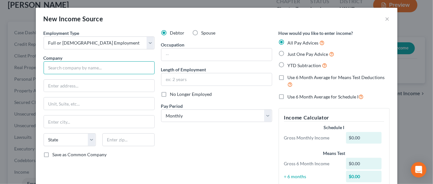
click at [79, 62] on input "text" at bounding box center [99, 67] width 111 height 13
type input "Consumer Driect Care Newtwork"
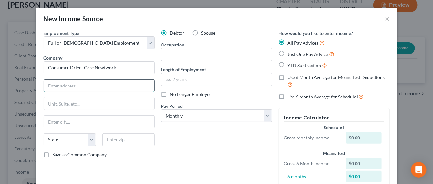
click at [71, 84] on input "text" at bounding box center [99, 86] width 110 height 12
type input "300 Arboretum PI #410"
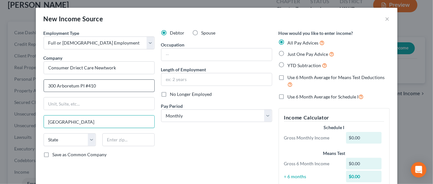
type input "Richmond"
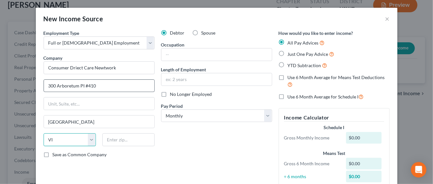
select select "48"
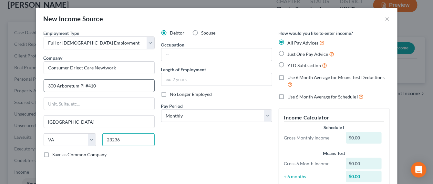
type input "23236"
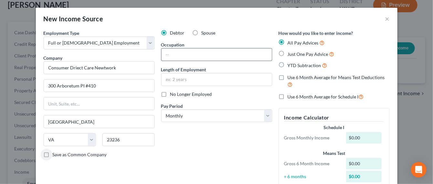
click at [178, 57] on input "text" at bounding box center [216, 54] width 110 height 12
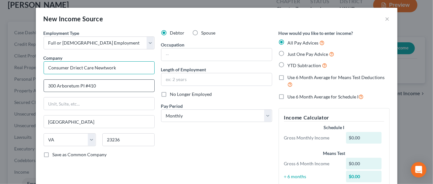
drag, startPoint x: 122, startPoint y: 70, endPoint x: 50, endPoint y: 81, distance: 72.8
click at [52, 80] on div "Employment Type * Select Full or Part Time Employment Self Employment Company *…" at bounding box center [98, 112] width 117 height 165
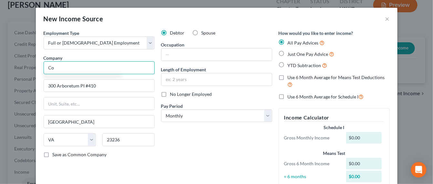
type input "C"
click at [84, 70] on input "text" at bounding box center [99, 67] width 111 height 13
click at [67, 65] on input "text" at bounding box center [99, 67] width 111 height 13
type input "Moms in Motion"
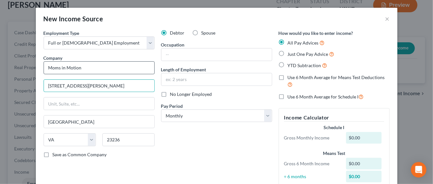
type input "115-B Chester Street"
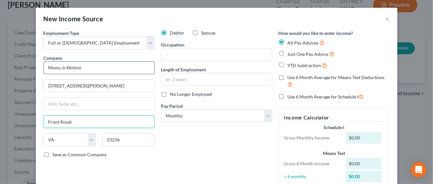
type input "Front Royal"
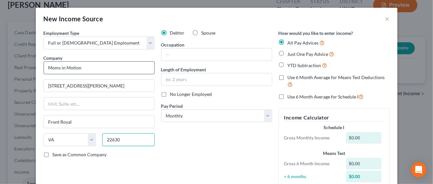
type input "22630"
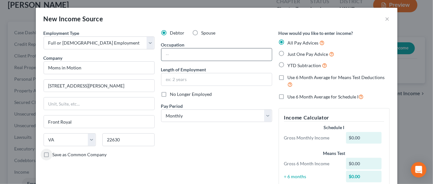
click at [173, 58] on input "text" at bounding box center [216, 54] width 110 height 12
click at [204, 59] on input "text" at bounding box center [216, 54] width 110 height 12
type input "Caregiver"
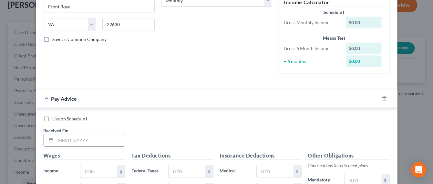
scroll to position [161, 0]
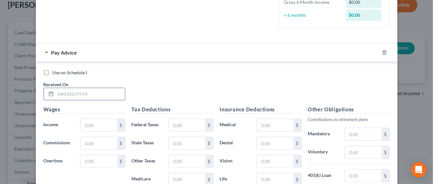
click at [80, 95] on input "text" at bounding box center [90, 94] width 69 height 12
type input "0"
type input "05/9/2025"
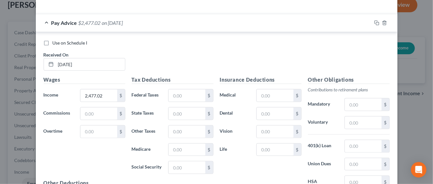
scroll to position [202, 0]
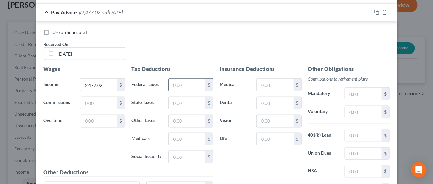
click at [197, 86] on input "text" at bounding box center [186, 85] width 36 height 12
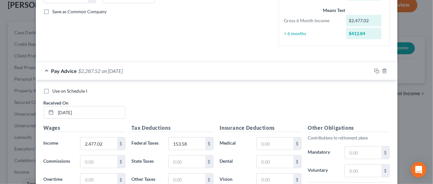
scroll to position [121, 0]
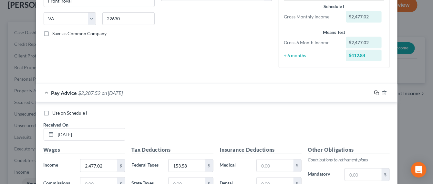
click at [374, 93] on icon "button" at bounding box center [375, 92] width 3 height 3
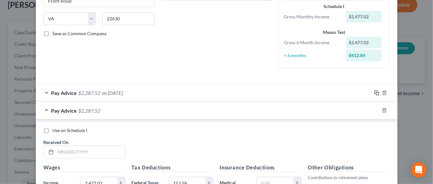
scroll to position [161, 0]
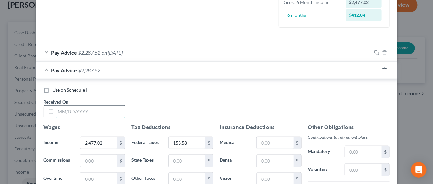
drag, startPoint x: 87, startPoint y: 108, endPoint x: 95, endPoint y: 108, distance: 8.4
click at [87, 108] on input "text" at bounding box center [90, 111] width 69 height 12
click at [173, 101] on div "Use on Schedule I Received On *" at bounding box center [216, 105] width 352 height 36
click at [75, 108] on input "text" at bounding box center [90, 111] width 69 height 12
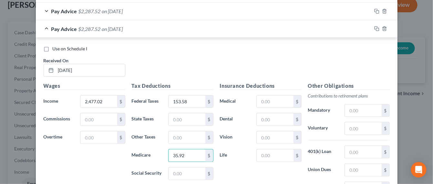
scroll to position [162, 0]
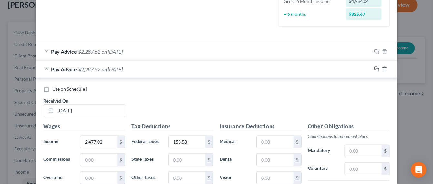
click at [374, 70] on icon "button" at bounding box center [376, 68] width 5 height 5
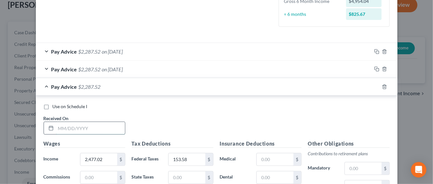
click at [75, 128] on input "text" at bounding box center [90, 128] width 69 height 12
click at [189, 105] on div "Use on Schedule I" at bounding box center [217, 106] width 346 height 6
click at [85, 127] on input "text" at bounding box center [90, 128] width 69 height 12
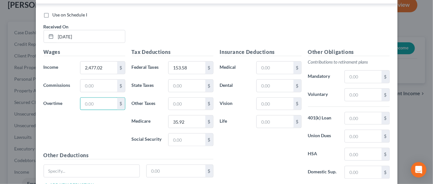
scroll to position [180, 0]
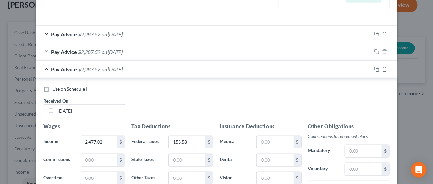
click at [372, 71] on div at bounding box center [384, 69] width 26 height 10
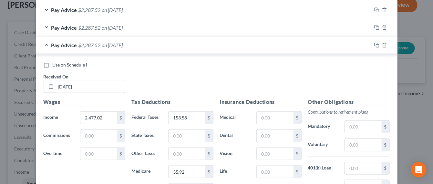
scroll to position [220, 0]
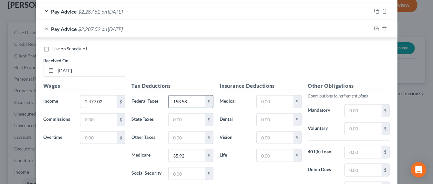
click at [174, 99] on input "153.58" at bounding box center [186, 101] width 36 height 12
click at [374, 24] on div at bounding box center [384, 29] width 26 height 10
click at [376, 29] on rect "button" at bounding box center [377, 29] width 3 height 3
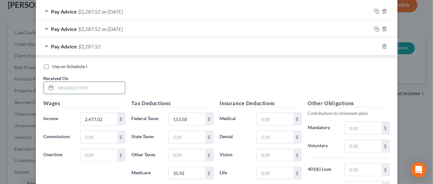
click at [76, 89] on input "text" at bounding box center [90, 88] width 69 height 12
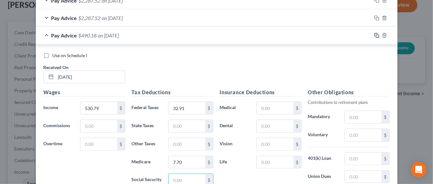
click at [374, 33] on icon "button" at bounding box center [376, 35] width 5 height 5
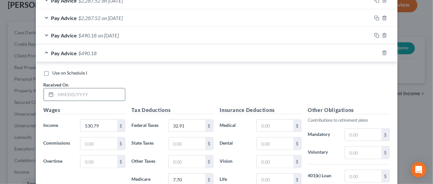
click at [90, 89] on input "text" at bounding box center [90, 94] width 69 height 12
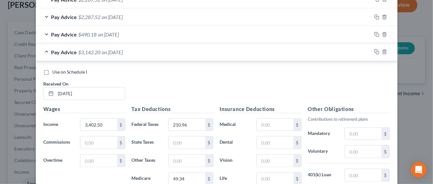
scroll to position [173, 0]
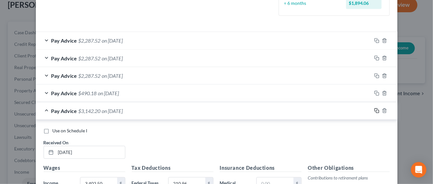
click at [374, 109] on icon "button" at bounding box center [376, 110] width 5 height 5
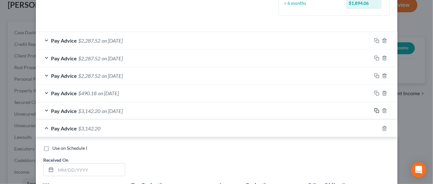
scroll to position [214, 0]
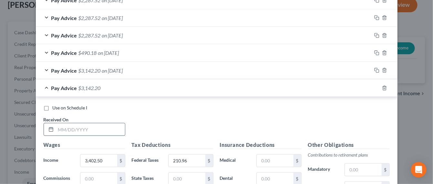
click at [73, 132] on input "text" at bounding box center [90, 129] width 69 height 12
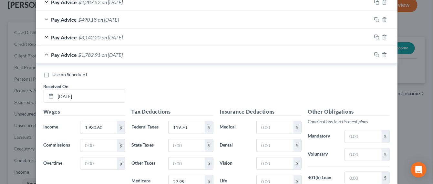
scroll to position [232, 0]
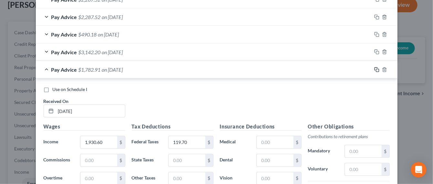
click at [376, 69] on rect "button" at bounding box center [377, 70] width 3 height 3
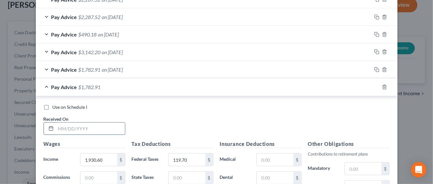
click at [79, 125] on input "text" at bounding box center [90, 129] width 69 height 12
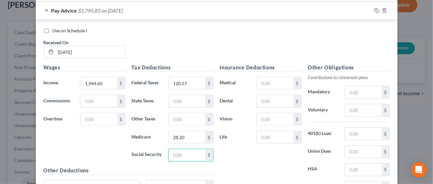
scroll to position [293, 0]
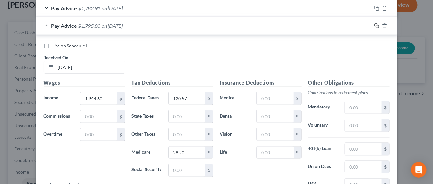
click at [374, 24] on icon "button" at bounding box center [376, 25] width 5 height 5
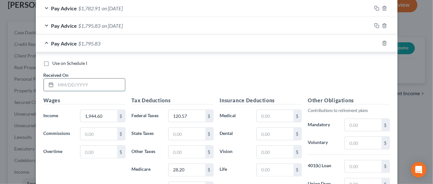
click at [101, 85] on input "text" at bounding box center [90, 85] width 69 height 12
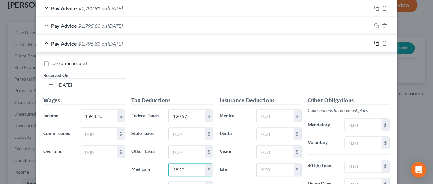
click at [374, 41] on icon "button" at bounding box center [376, 43] width 5 height 5
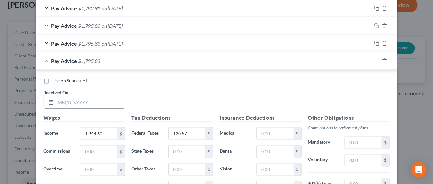
click at [63, 101] on input "text" at bounding box center [90, 102] width 69 height 12
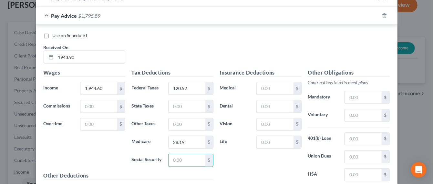
scroll to position [323, 0]
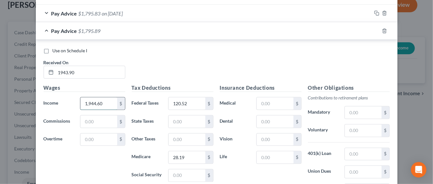
click at [95, 103] on input "1,944.60" at bounding box center [98, 103] width 36 height 12
click at [95, 102] on input "1,944.60" at bounding box center [98, 103] width 36 height 12
click at [203, 72] on div "Use on Schedule I Received On * 1943.90" at bounding box center [216, 65] width 352 height 36
click at [234, 151] on label "Life" at bounding box center [234, 157] width 37 height 13
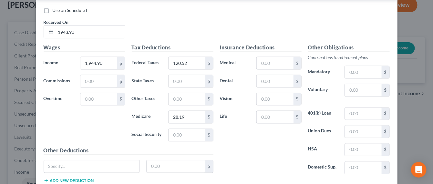
click at [240, 152] on div "Insurance Deductions Medical $ Dental $ Vision $ Life $" at bounding box center [260, 112] width 88 height 136
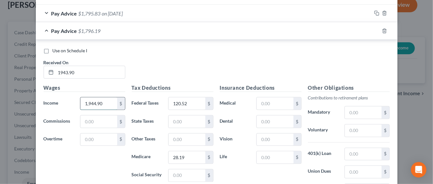
click at [91, 101] on input "1,944.90" at bounding box center [98, 103] width 36 height 12
click at [94, 101] on input "1,944.90" at bounding box center [98, 103] width 36 height 12
click at [158, 61] on div "Use on Schedule I Received On * 1943.90" at bounding box center [216, 65] width 352 height 36
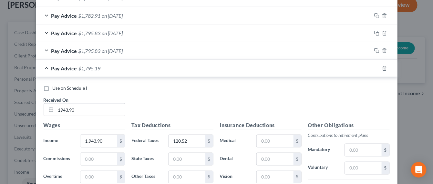
scroll to position [243, 0]
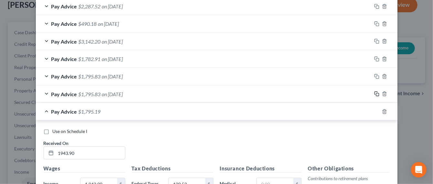
click at [374, 94] on icon "button" at bounding box center [376, 93] width 5 height 5
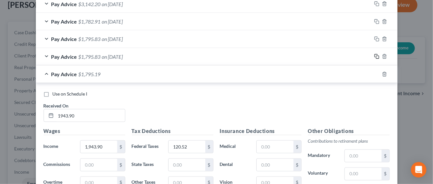
scroll to position [323, 0]
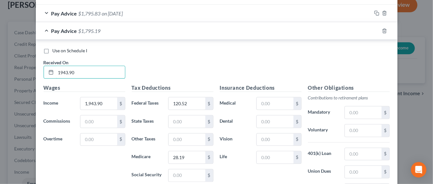
drag, startPoint x: 93, startPoint y: 73, endPoint x: 32, endPoint y: 71, distance: 60.7
click at [32, 71] on div "New Income Source × Employment Type * Select Full or Part Time Employment Self …" at bounding box center [216, 92] width 433 height 184
click at [79, 68] on input "09/26/2025" at bounding box center [90, 72] width 69 height 12
drag, startPoint x: 79, startPoint y: 70, endPoint x: 54, endPoint y: 68, distance: 25.9
click at [56, 68] on input "09/26/2025" at bounding box center [90, 72] width 69 height 12
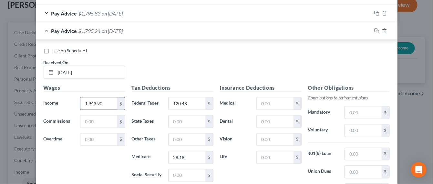
click at [107, 99] on input "1,943.90" at bounding box center [98, 103] width 36 height 12
click at [104, 101] on input "1,943.90" at bounding box center [98, 103] width 36 height 12
click at [100, 100] on input "1,943.90" at bounding box center [98, 103] width 36 height 12
click at [374, 31] on icon "button" at bounding box center [376, 30] width 5 height 5
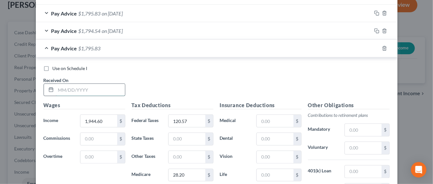
click at [106, 84] on input "text" at bounding box center [90, 90] width 69 height 12
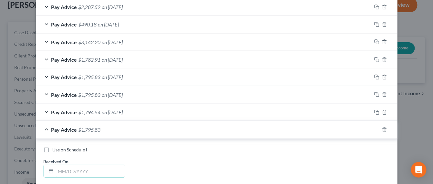
scroll to position [283, 0]
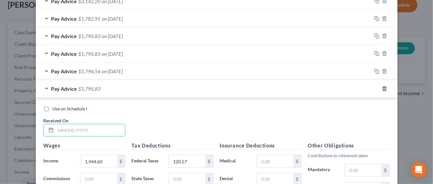
click at [382, 87] on icon "button" at bounding box center [384, 88] width 5 height 5
click at [385, 71] on line "button" at bounding box center [385, 71] width 0 height 1
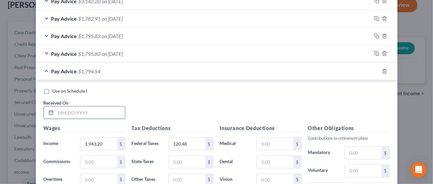
click at [102, 114] on input "text" at bounding box center [90, 112] width 69 height 12
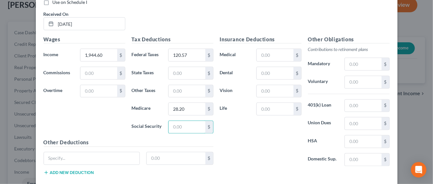
scroll to position [325, 0]
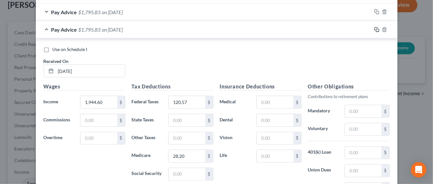
click at [374, 29] on icon "button" at bounding box center [375, 28] width 3 height 3
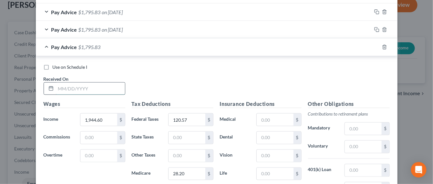
click at [60, 86] on input "text" at bounding box center [90, 89] width 69 height 12
click at [374, 46] on icon "button" at bounding box center [376, 47] width 5 height 5
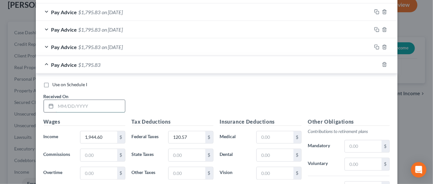
click at [87, 106] on input "text" at bounding box center [90, 106] width 69 height 12
click at [166, 98] on div "Use on Schedule I Received On *" at bounding box center [216, 99] width 352 height 36
click at [89, 108] on input "text" at bounding box center [90, 106] width 69 height 12
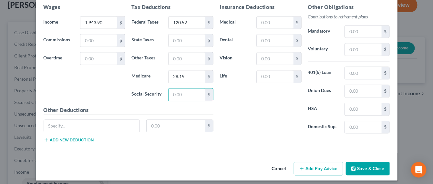
scroll to position [318, 0]
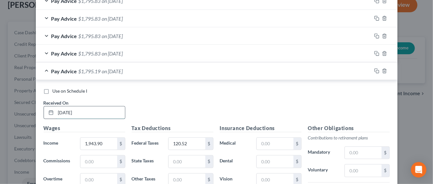
click at [64, 107] on input "09/26/2025" at bounding box center [90, 112] width 69 height 12
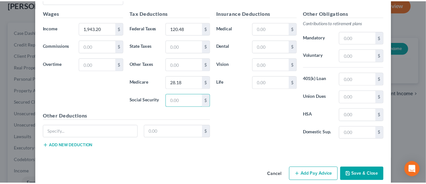
scroll to position [440, 0]
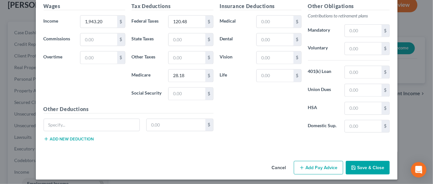
drag, startPoint x: 361, startPoint y: 161, endPoint x: 362, endPoint y: 155, distance: 6.0
click at [361, 161] on button "Save & Close" at bounding box center [367, 168] width 44 height 14
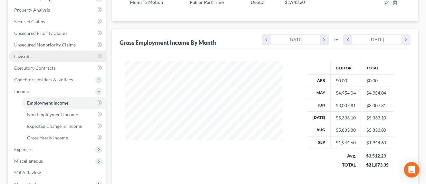
scroll to position [40, 0]
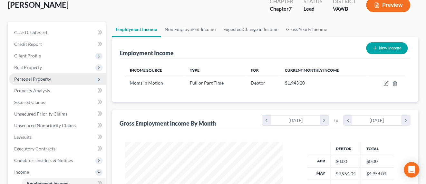
click at [55, 81] on span "Personal Property" at bounding box center [57, 79] width 97 height 12
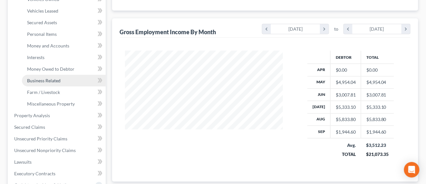
scroll to position [121, 0]
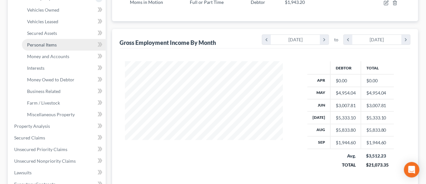
click at [59, 48] on link "Personal Items" at bounding box center [64, 45] width 84 height 12
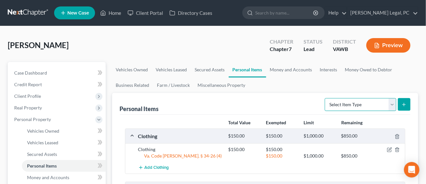
click at [391, 105] on select "Select Item Type Clothing Collectibles Of Value Electronics Firearms Household …" at bounding box center [361, 104] width 72 height 13
click at [326, 98] on select "Select Item Type Clothing Collectibles Of Value Electronics Firearms Household …" at bounding box center [361, 104] width 72 height 13
click at [403, 103] on icon "submit" at bounding box center [404, 104] width 5 height 5
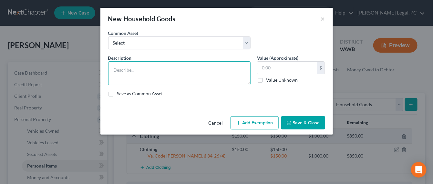
click at [122, 70] on textarea at bounding box center [179, 73] width 142 height 24
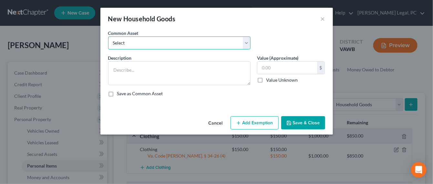
click at [248, 45] on select "Select night table 2 end tables microwave oven refrigerator sofa night table cu…" at bounding box center [179, 42] width 142 height 13
click at [300, 91] on div "Save as Common Asset" at bounding box center [216, 93] width 217 height 6
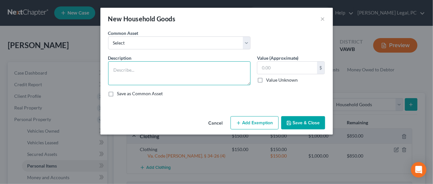
click at [155, 69] on textarea at bounding box center [179, 73] width 142 height 24
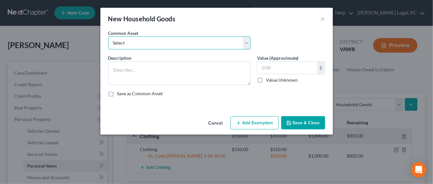
click at [245, 41] on select "Select night table 2 end tables microwave oven refrigerator sofa night table cu…" at bounding box center [179, 42] width 142 height 13
click at [293, 35] on div "Common Asset Select night table 2 end tables microwave oven refrigerator sofa n…" at bounding box center [216, 42] width 223 height 25
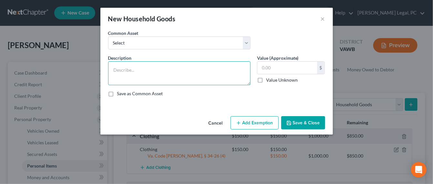
click at [133, 66] on textarea at bounding box center [179, 73] width 142 height 24
drag, startPoint x: 125, startPoint y: 69, endPoint x: 158, endPoint y: 64, distance: 34.4
click at [125, 69] on textarea "chairs, sofas, end tables, coffee table," at bounding box center [179, 73] width 142 height 24
drag, startPoint x: 134, startPoint y: 70, endPoint x: 193, endPoint y: 57, distance: 60.3
click at [136, 68] on textarea "chair, sofas, end tables, coffee table," at bounding box center [179, 73] width 142 height 24
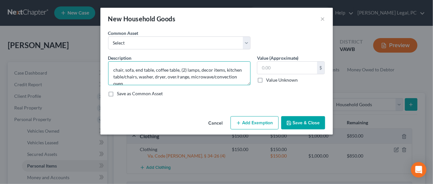
scroll to position [1, 0]
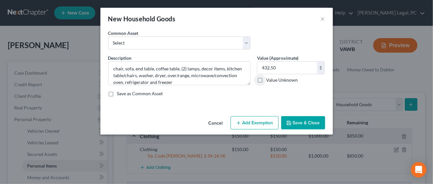
click at [251, 122] on button "Add Exemption" at bounding box center [254, 123] width 48 height 14
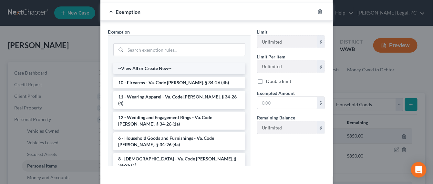
scroll to position [121, 0]
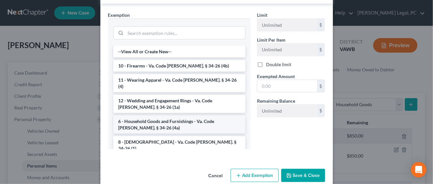
click at [164, 117] on li "6 - Household Goods and Furnishings - Va. Code Ann. § 34-26 (4a)" at bounding box center [179, 124] width 132 height 18
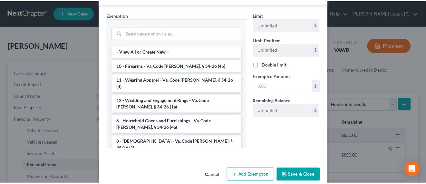
scroll to position [99, 0]
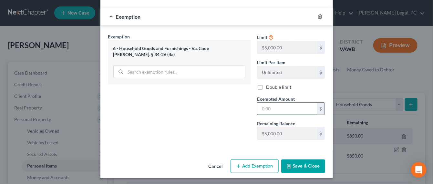
click at [289, 106] on input "text" at bounding box center [287, 109] width 60 height 12
click at [296, 167] on button "Save & Close" at bounding box center [303, 166] width 44 height 14
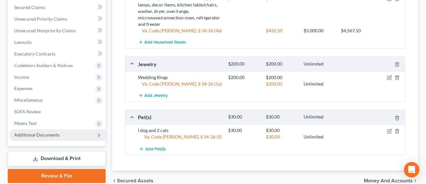
scroll to position [240, 0]
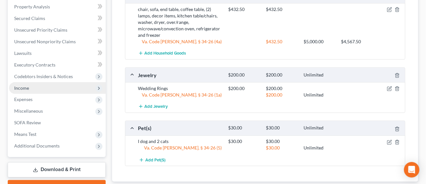
click at [40, 90] on span "Income" at bounding box center [57, 88] width 97 height 12
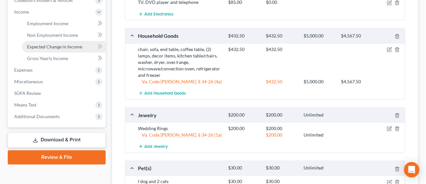
scroll to position [160, 0]
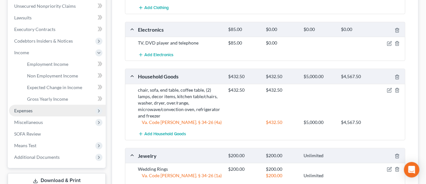
click at [44, 106] on span "Expenses" at bounding box center [57, 111] width 97 height 12
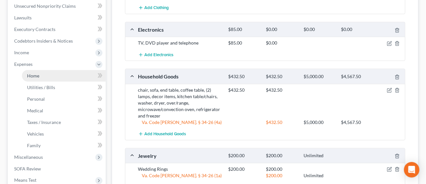
click at [66, 72] on link "Home" at bounding box center [64, 76] width 84 height 12
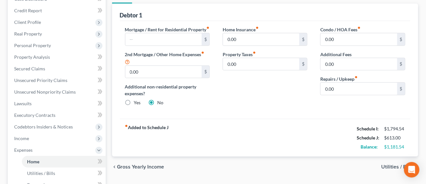
scroll to position [40, 0]
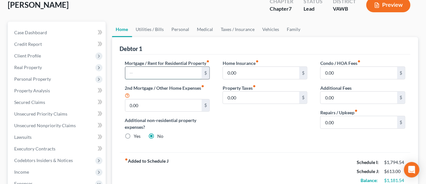
click at [151, 73] on input "text" at bounding box center [163, 73] width 77 height 12
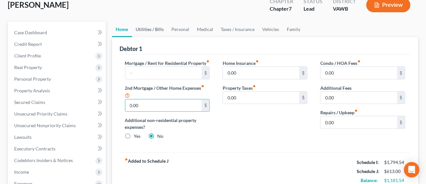
click at [158, 29] on link "Utilities / Bills" at bounding box center [150, 29] width 36 height 15
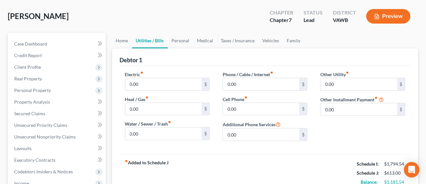
scroll to position [40, 0]
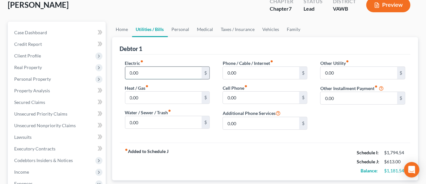
click at [189, 74] on input "0.00" at bounding box center [163, 73] width 77 height 12
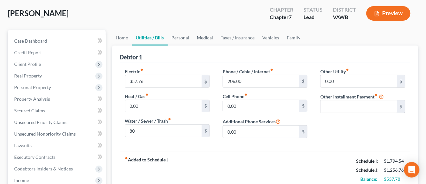
scroll to position [17, 0]
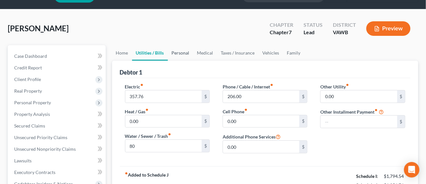
click at [189, 51] on link "Personal" at bounding box center [180, 52] width 25 height 15
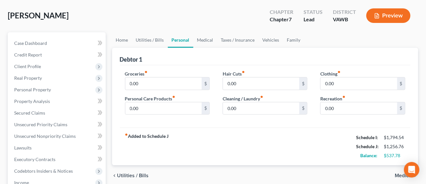
scroll to position [40, 0]
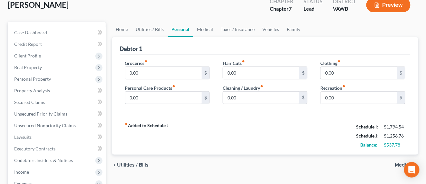
click at [183, 65] on div "Groceries fiber_manual_record 0.00 $" at bounding box center [167, 70] width 85 height 20
click at [181, 68] on input "0.00" at bounding box center [163, 73] width 77 height 12
click at [208, 31] on link "Medical" at bounding box center [206, 29] width 24 height 15
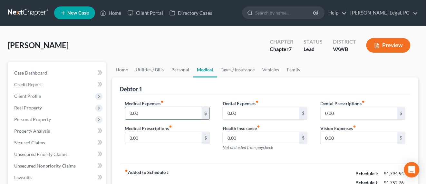
click at [181, 107] on input "0.00" at bounding box center [163, 113] width 77 height 12
click at [237, 69] on link "Taxes / Insurance" at bounding box center [238, 69] width 42 height 15
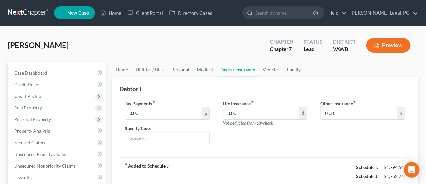
scroll to position [40, 0]
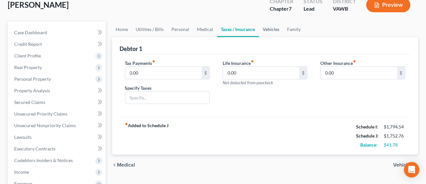
click at [264, 30] on link "Vehicles" at bounding box center [271, 29] width 25 height 15
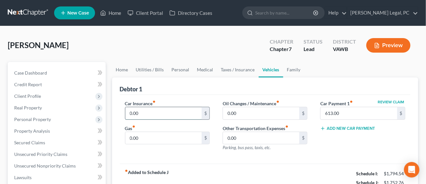
click at [162, 112] on input "0.00" at bounding box center [163, 113] width 77 height 12
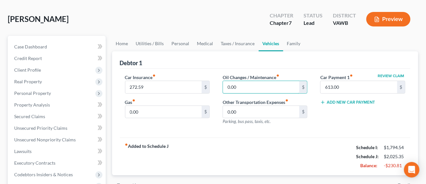
scroll to position [40, 0]
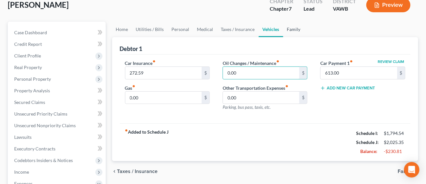
click at [292, 32] on link "Family" at bounding box center [294, 29] width 21 height 15
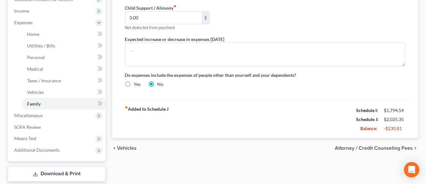
scroll to position [202, 0]
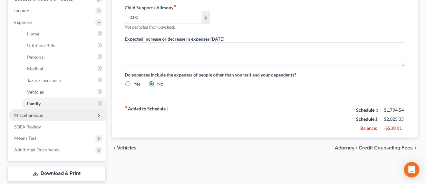
click at [44, 114] on span "Miscellaneous" at bounding box center [57, 115] width 97 height 12
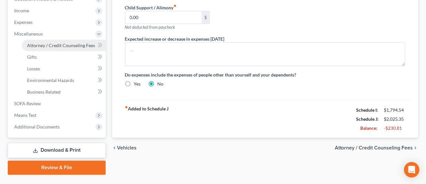
click at [58, 49] on link "Attorney / Credit Counseling Fees" at bounding box center [64, 46] width 84 height 12
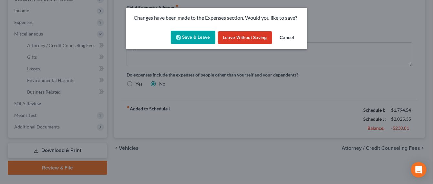
click at [188, 35] on button "Save & Leave" at bounding box center [193, 38] width 45 height 14
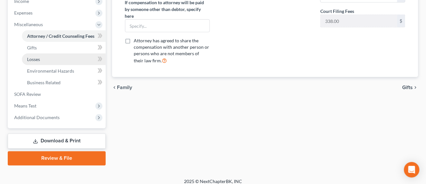
scroll to position [216, 0]
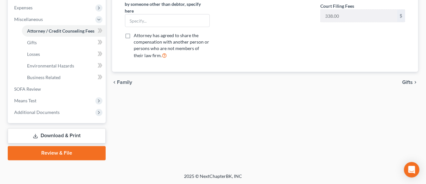
click at [66, 152] on link "Review & File" at bounding box center [57, 153] width 98 height 14
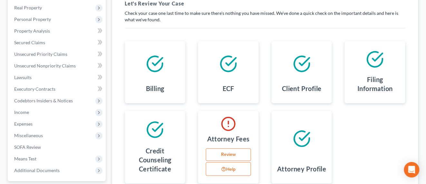
scroll to position [121, 0]
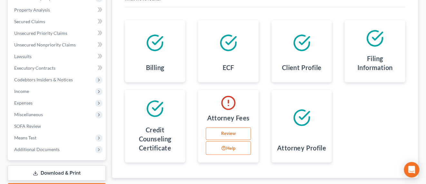
click at [222, 134] on link "Review" at bounding box center [228, 133] width 45 height 13
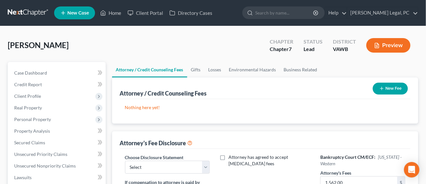
click at [392, 87] on button "New Fee" at bounding box center [390, 89] width 35 height 12
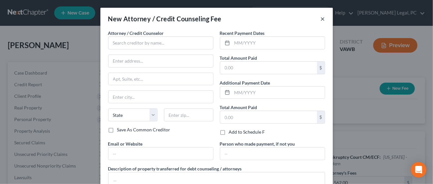
click at [320, 18] on button "×" at bounding box center [322, 19] width 5 height 8
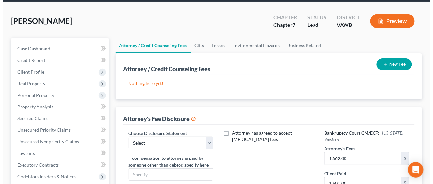
scroll to position [40, 0]
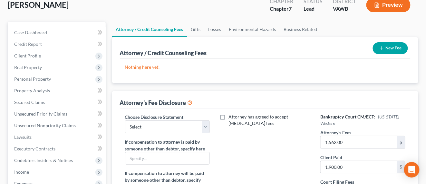
click at [392, 52] on button "New Fee" at bounding box center [390, 48] width 35 height 12
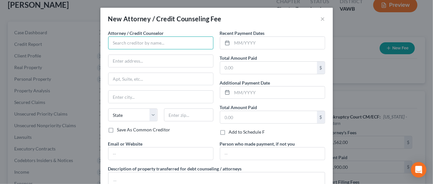
click at [145, 45] on input "text" at bounding box center [160, 42] width 105 height 13
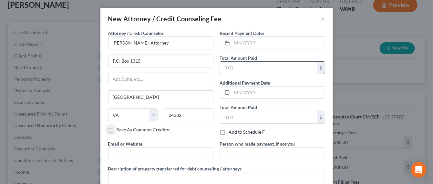
scroll to position [0, 0]
click at [241, 43] on input "text" at bounding box center [278, 43] width 93 height 12
click at [233, 70] on input "text" at bounding box center [268, 68] width 97 height 12
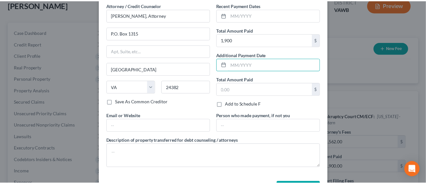
scroll to position [51, 0]
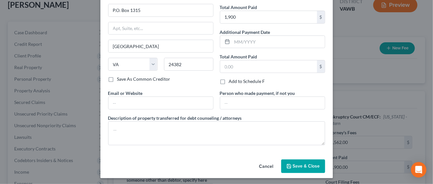
click at [297, 163] on span "Save & Close" at bounding box center [306, 165] width 27 height 5
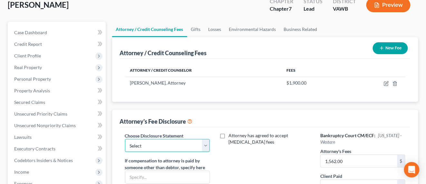
click at [206, 144] on select "Select Fee Disclosure" at bounding box center [167, 145] width 85 height 13
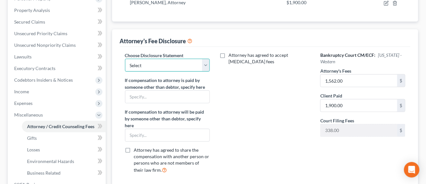
scroll to position [121, 0]
click at [205, 66] on select "Select Fee Disclosure" at bounding box center [167, 64] width 85 height 13
click at [248, 79] on div "Attorney has agreed to accept retainer fees" at bounding box center [265, 115] width 98 height 126
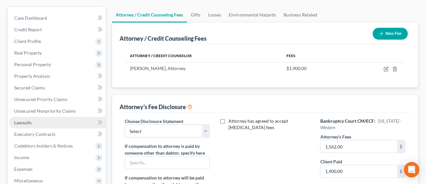
scroll to position [40, 0]
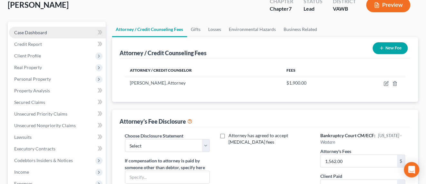
click at [25, 35] on link "Case Dashboard" at bounding box center [57, 33] width 97 height 12
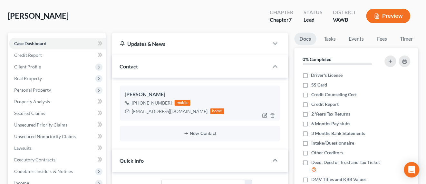
scroll to position [40, 0]
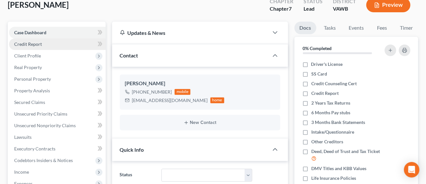
click at [48, 42] on link "Credit Report" at bounding box center [57, 44] width 97 height 12
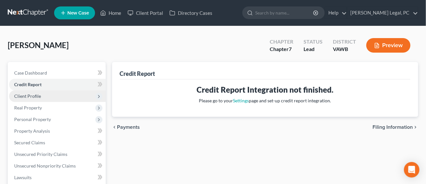
click at [64, 96] on span "Client Profile" at bounding box center [57, 96] width 97 height 12
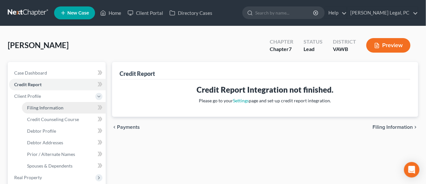
click at [74, 105] on link "Filing Information" at bounding box center [64, 108] width 84 height 12
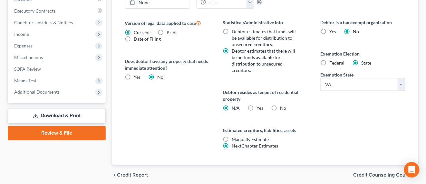
scroll to position [272, 0]
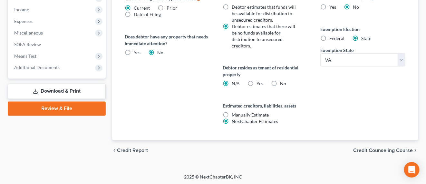
click at [62, 106] on link "Review & File" at bounding box center [57, 109] width 98 height 14
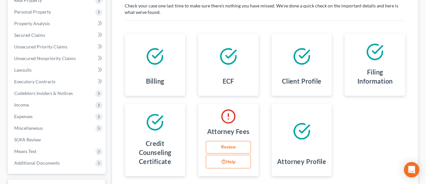
scroll to position [121, 0]
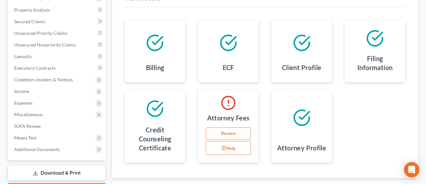
click at [241, 131] on link "Review" at bounding box center [228, 133] width 45 height 13
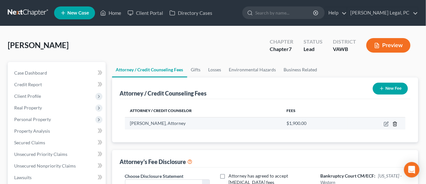
click at [398, 123] on icon "button" at bounding box center [395, 123] width 5 height 5
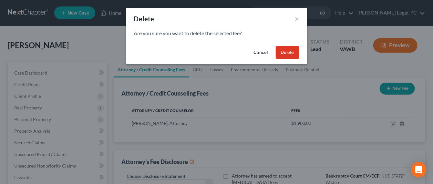
click at [290, 54] on button "Delete" at bounding box center [287, 52] width 24 height 13
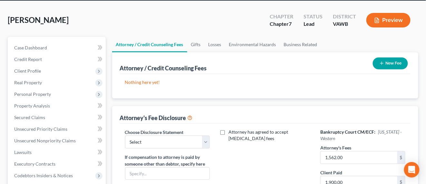
scroll to position [40, 0]
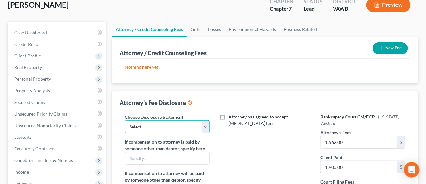
click at [204, 129] on select "Select Fee Disclosure" at bounding box center [167, 126] width 85 height 13
click at [125, 120] on select "Select Fee Disclosure" at bounding box center [167, 126] width 85 height 13
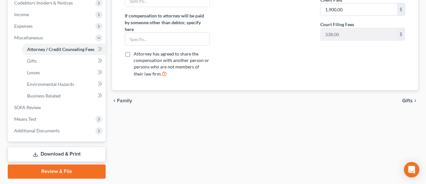
scroll to position [216, 0]
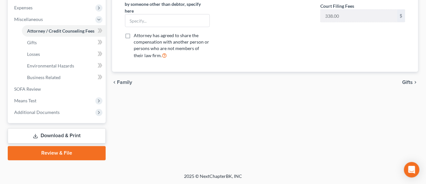
click at [71, 153] on link "Review & File" at bounding box center [57, 153] width 98 height 14
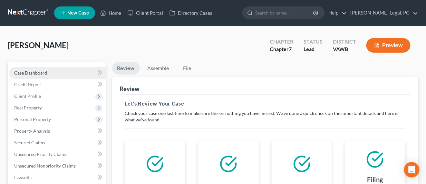
click at [41, 74] on span "Case Dashboard" at bounding box center [30, 72] width 33 height 5
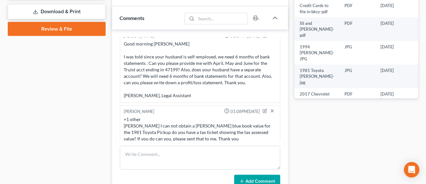
scroll to position [223, 0]
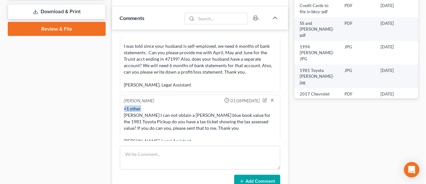
drag, startPoint x: 161, startPoint y: 100, endPoint x: 113, endPoint y: 98, distance: 48.1
click at [113, 98] on div "Rachel Dalton 09:47AM, 10/06/2025 Spoke with her in length and she's getting he…" at bounding box center [200, 113] width 176 height 167
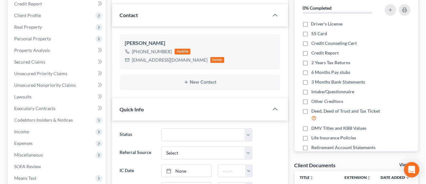
scroll to position [0, 0]
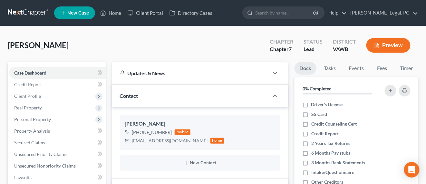
click at [34, 11] on link at bounding box center [28, 13] width 41 height 12
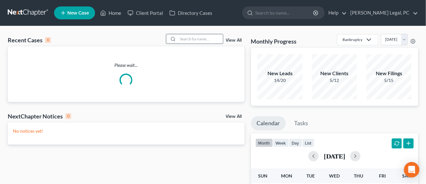
click at [191, 36] on input "search" at bounding box center [200, 38] width 45 height 9
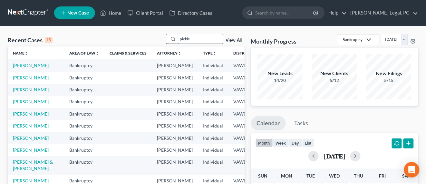
type input "pickle"
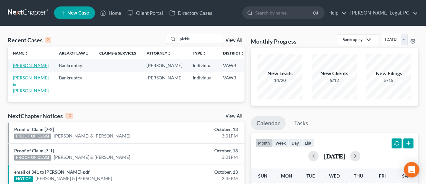
click at [20, 65] on link "Pickle, Calvin" at bounding box center [31, 65] width 36 height 5
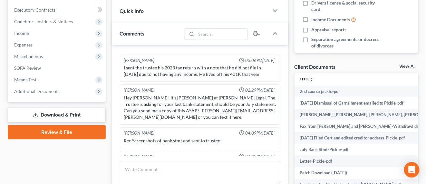
scroll to position [242, 0]
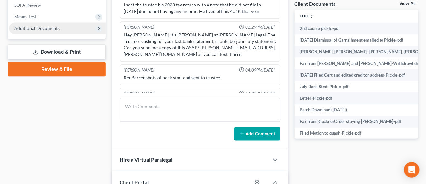
click at [41, 31] on span "Additional Documents" at bounding box center [57, 29] width 97 height 12
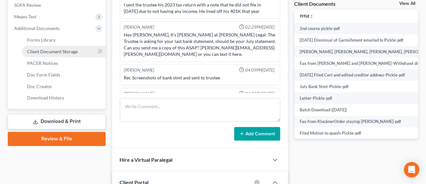
drag, startPoint x: 46, startPoint y: 51, endPoint x: 121, endPoint y: 56, distance: 74.7
click at [47, 51] on span "Client Document Storage" at bounding box center [52, 51] width 51 height 5
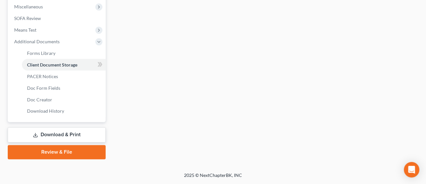
scroll to position [163, 0]
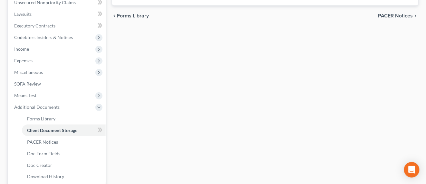
select select "0"
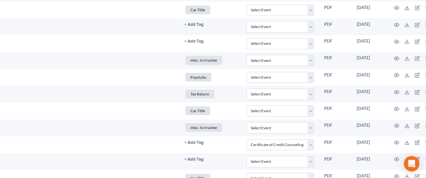
scroll to position [524, 346]
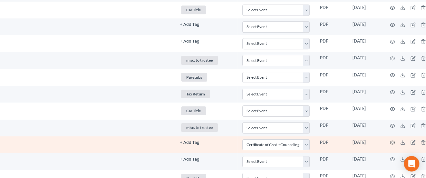
click at [390, 140] on icon "button" at bounding box center [392, 142] width 5 height 5
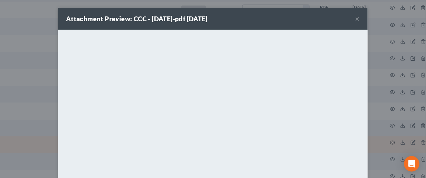
scroll to position [524, 341]
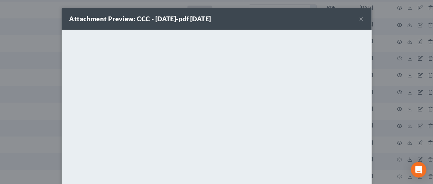
click at [359, 18] on button "×" at bounding box center [361, 19] width 5 height 8
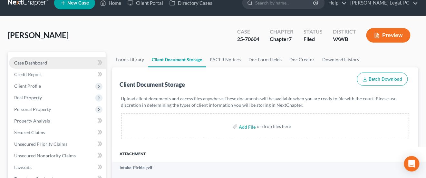
scroll to position [0, 0]
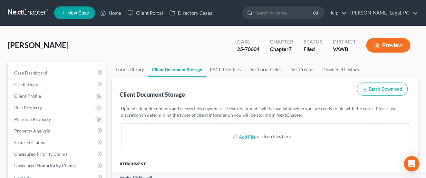
click at [36, 12] on link at bounding box center [28, 13] width 41 height 12
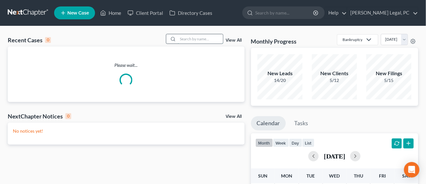
click at [195, 39] on input "search" at bounding box center [200, 38] width 45 height 9
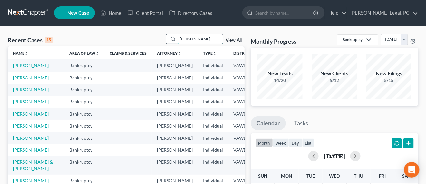
type input "ross"
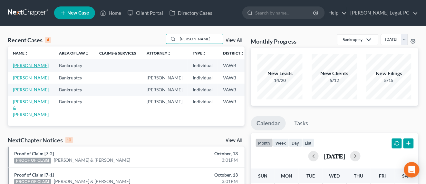
click at [23, 68] on link "Ross, Savanna" at bounding box center [31, 65] width 36 height 5
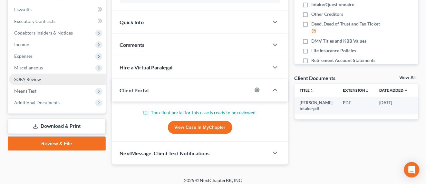
scroll to position [172, 0]
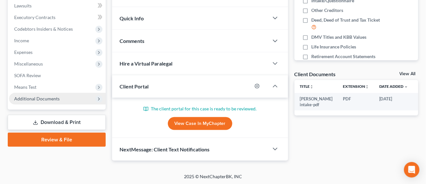
click at [58, 97] on span "Additional Documents" at bounding box center [36, 98] width 45 height 5
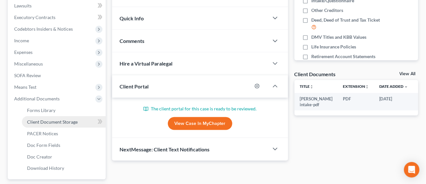
click at [62, 121] on span "Client Document Storage" at bounding box center [52, 121] width 51 height 5
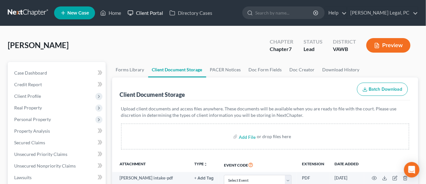
click at [145, 12] on link "Client Portal" at bounding box center [146, 13] width 42 height 12
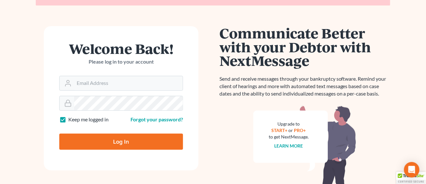
scroll to position [81, 0]
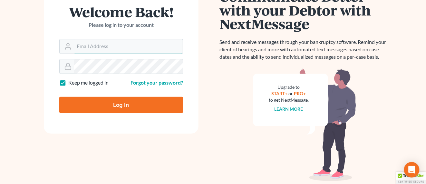
type input "[EMAIL_ADDRESS][PERSON_NAME][DOMAIN_NAME]"
click at [134, 105] on input "Log In" at bounding box center [121, 105] width 124 height 16
type input "Thinking..."
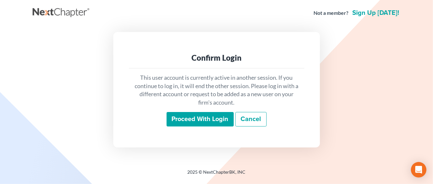
click at [181, 121] on input "Proceed with login" at bounding box center [199, 119] width 67 height 15
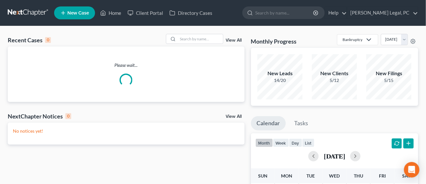
click at [189, 44] on div at bounding box center [194, 39] width 57 height 10
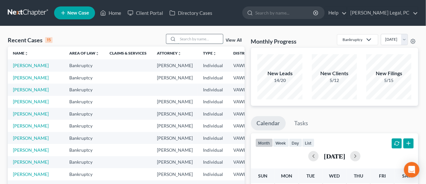
click at [190, 39] on input "search" at bounding box center [200, 38] width 45 height 9
type input "[PERSON_NAME]"
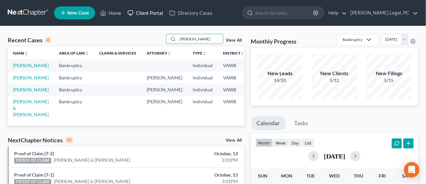
click at [142, 11] on link "Client Portal" at bounding box center [146, 13] width 42 height 12
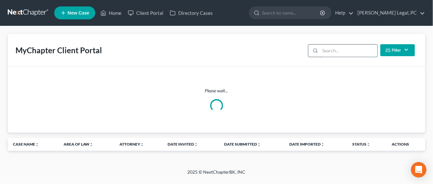
click at [330, 50] on input "search" at bounding box center [348, 51] width 57 height 12
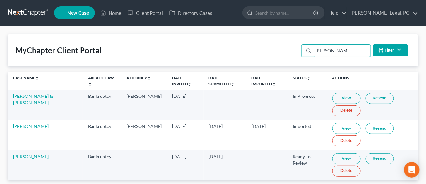
type input "[PERSON_NAME]"
click at [333, 158] on link "View" at bounding box center [347, 158] width 28 height 11
